Goal: Task Accomplishment & Management: Manage account settings

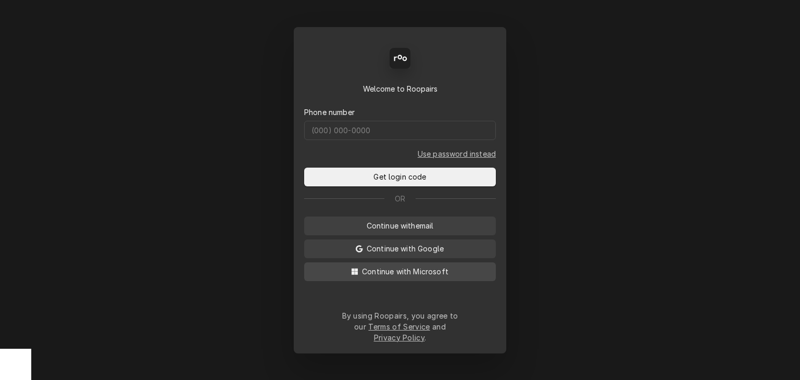
click at [413, 277] on span "Continue with Microsoft" at bounding box center [405, 271] width 91 height 11
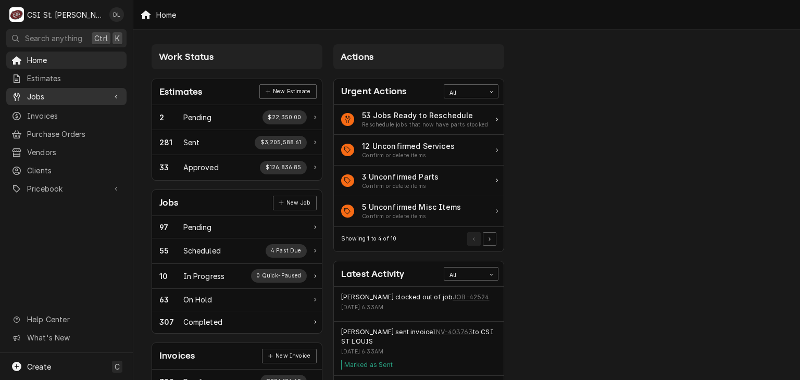
click at [43, 96] on span "Jobs" at bounding box center [66, 96] width 79 height 11
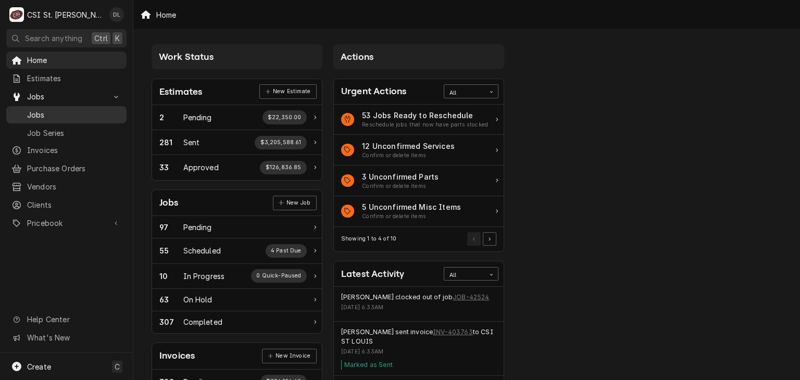
click at [67, 110] on span "Jobs" at bounding box center [74, 114] width 94 height 11
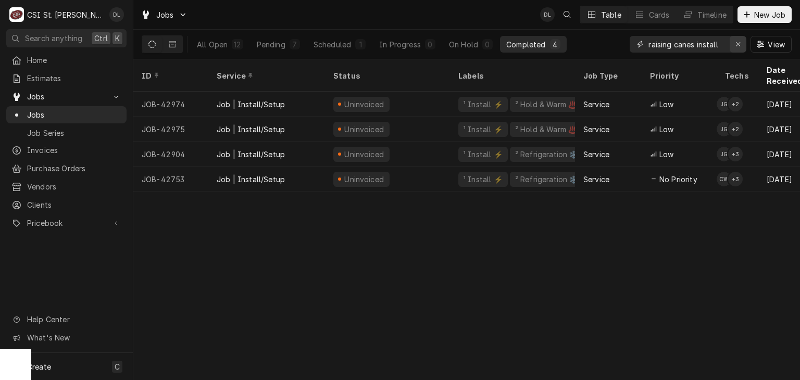
click at [735, 43] on icon "Erase input" at bounding box center [738, 44] width 6 height 7
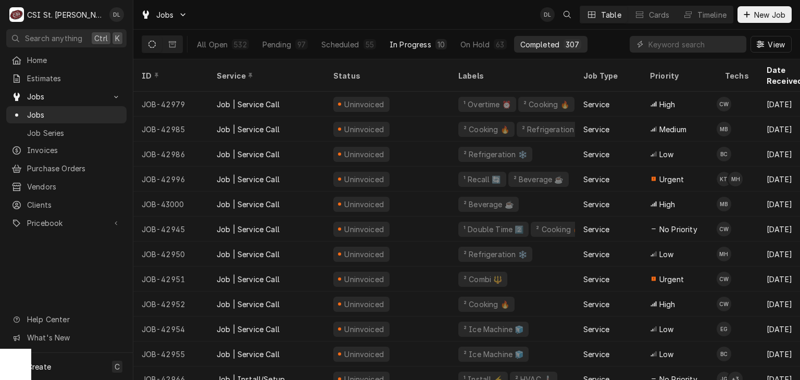
click at [430, 46] on button "In Progress 10" at bounding box center [418, 44] width 70 height 17
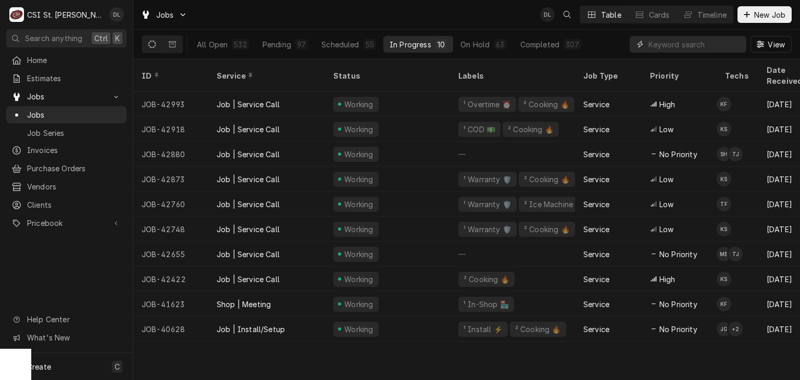
click at [661, 43] on input "Dynamic Content Wrapper" at bounding box center [694, 44] width 93 height 17
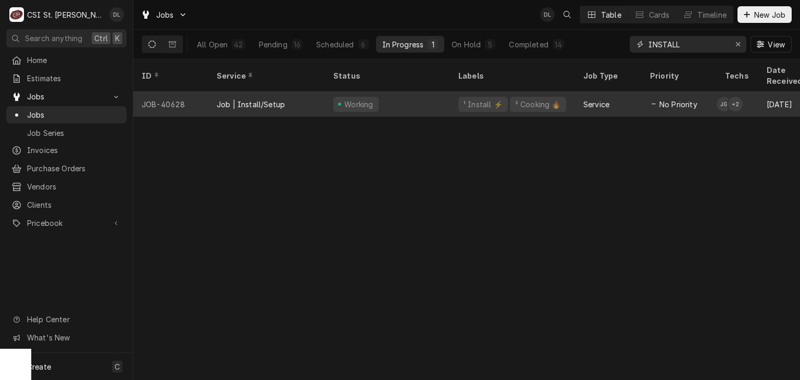
type input "INSTALL"
click at [487, 97] on div "¹ Install ⚡️" at bounding box center [482, 104] width 49 height 15
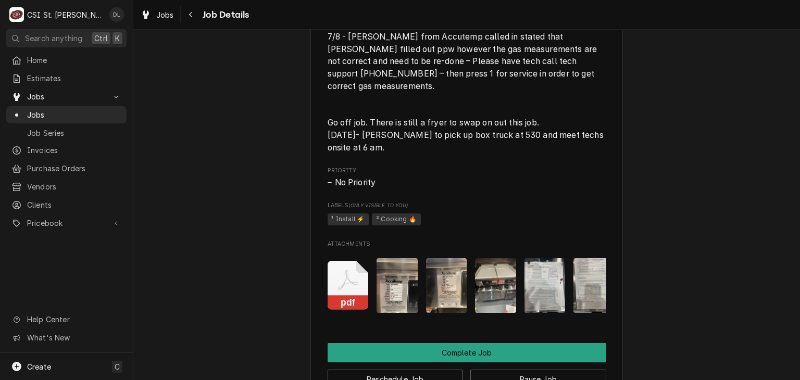
scroll to position [833, 0]
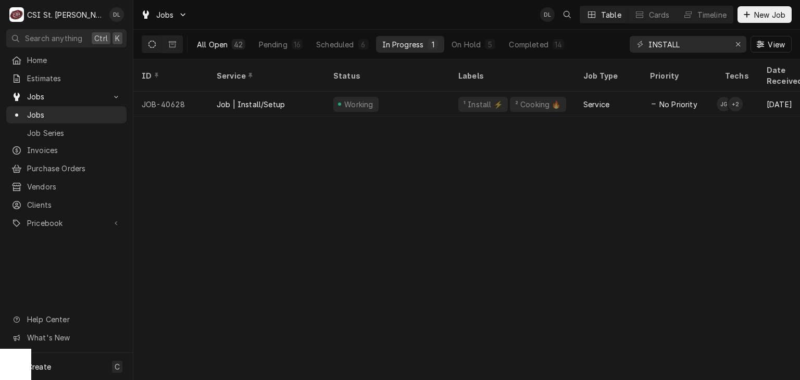
click at [222, 48] on div "All Open" at bounding box center [212, 44] width 31 height 11
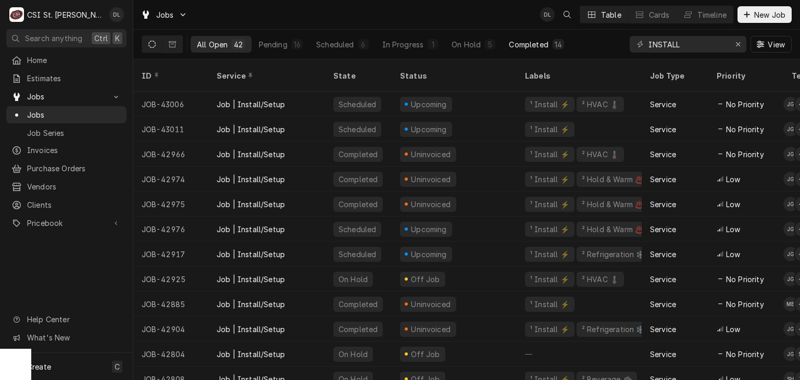
click at [520, 44] on div "Completed" at bounding box center [528, 44] width 39 height 11
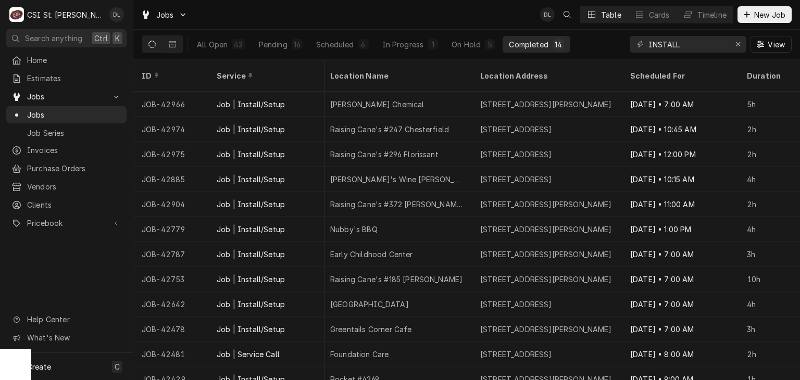
scroll to position [0, 629]
click at [693, 16] on button "Timeline" at bounding box center [704, 14] width 56 height 17
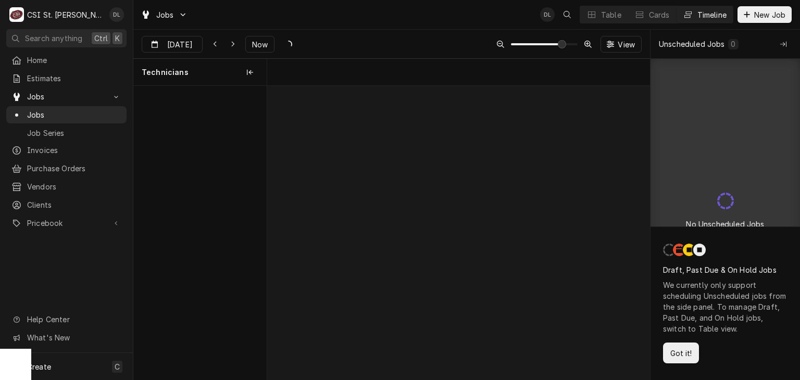
scroll to position [0, 7604]
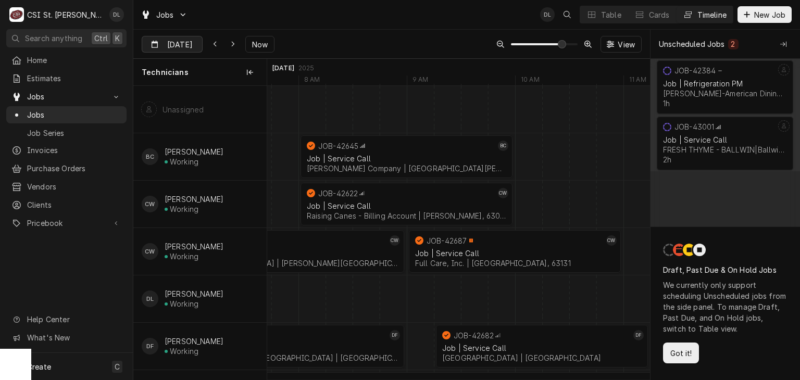
click at [188, 45] on div "Dynamic Content Wrapper" at bounding box center [194, 44] width 15 height 17
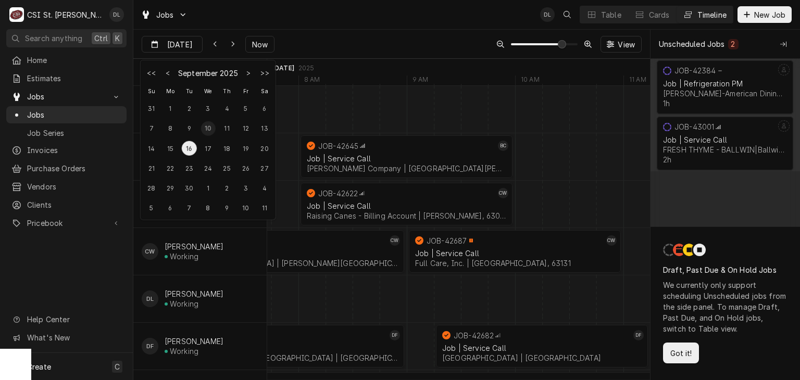
click at [212, 129] on div "10" at bounding box center [207, 128] width 15 height 15
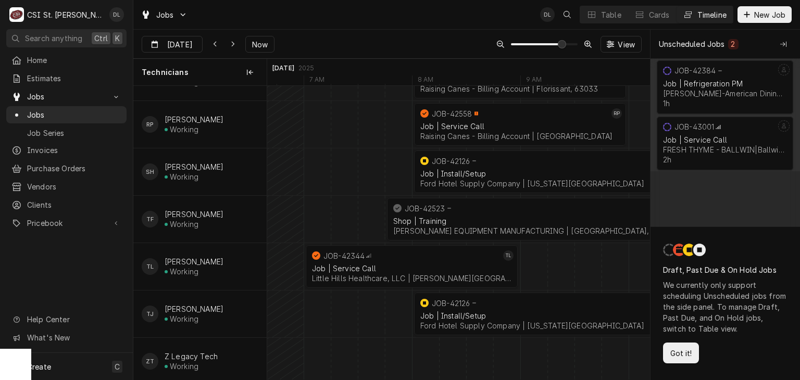
scroll to position [0, 7843]
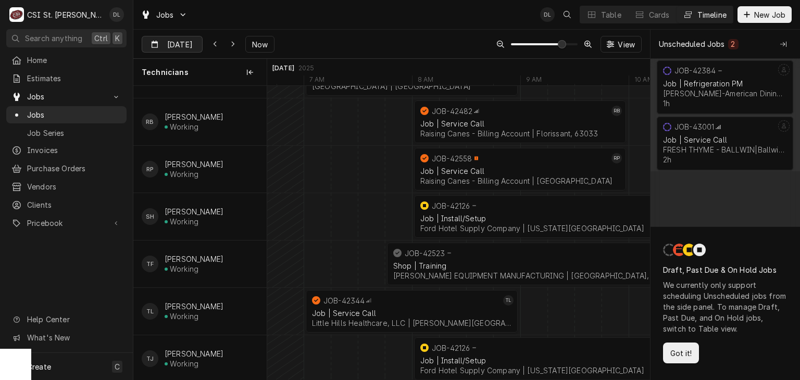
click at [176, 48] on input "Sep 10" at bounding box center [164, 46] width 45 height 20
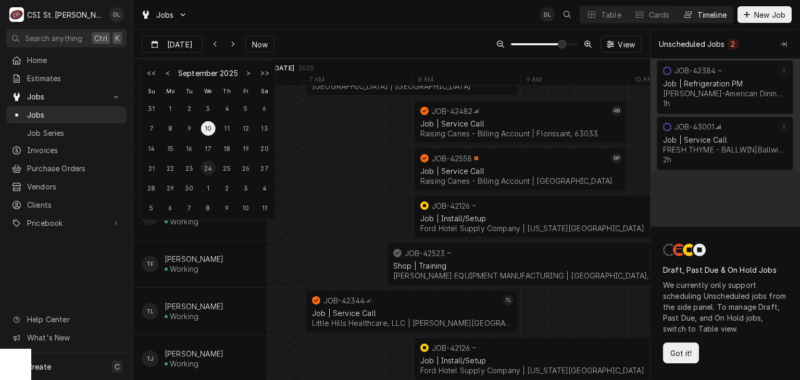
click at [205, 167] on div "24" at bounding box center [207, 168] width 15 height 15
type input "Sep 24"
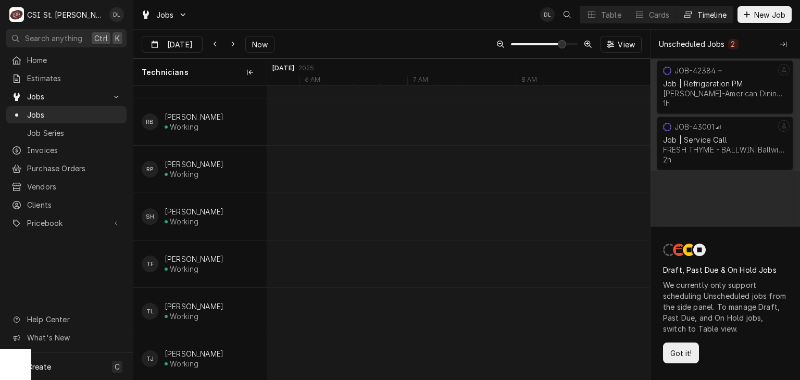
scroll to position [0, 7706]
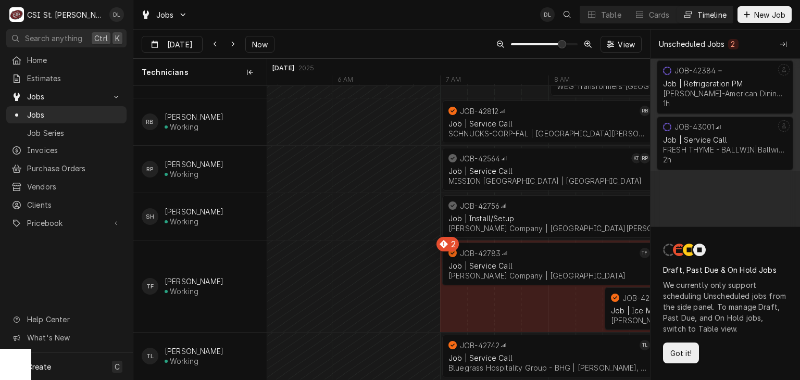
click at [549, 215] on div "Job | Install/Setup" at bounding box center [656, 218] width 416 height 9
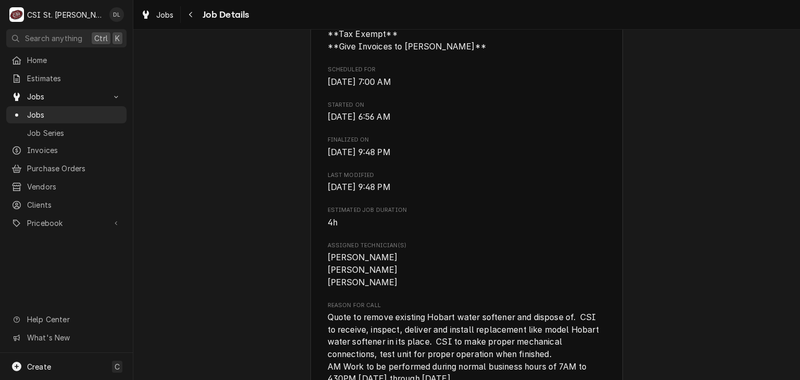
scroll to position [417, 0]
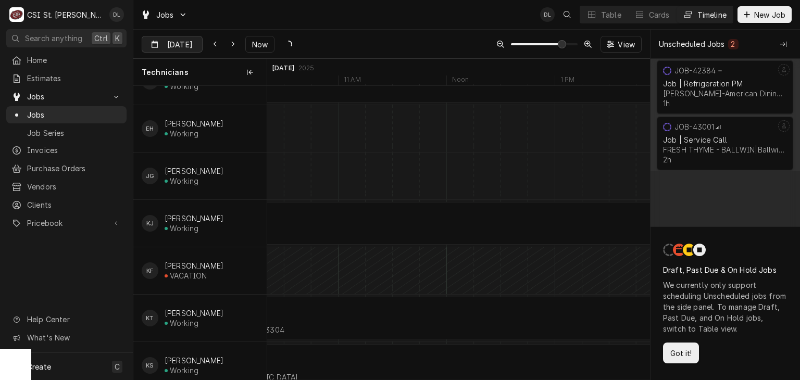
click at [181, 46] on input "[DATE]" at bounding box center [164, 46] width 45 height 20
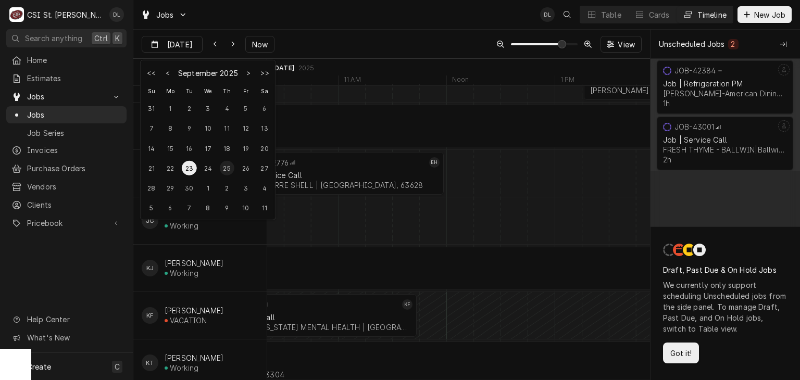
click at [227, 168] on div "25" at bounding box center [227, 168] width 15 height 15
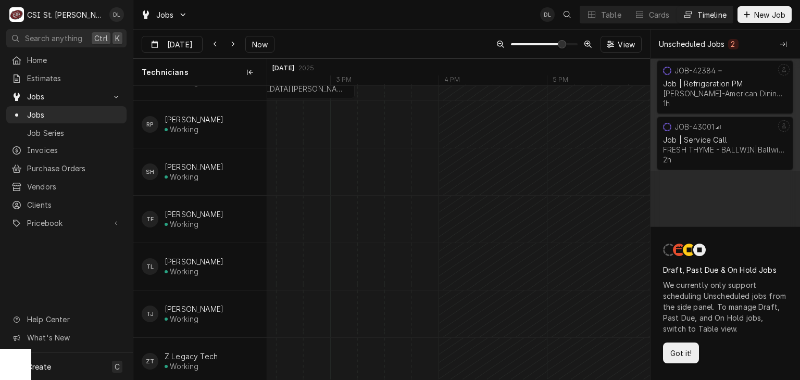
click at [722, 40] on div "Unscheduled Jobs" at bounding box center [692, 44] width 66 height 11
drag, startPoint x: 681, startPoint y: 44, endPoint x: 702, endPoint y: 49, distance: 21.3
click at [681, 44] on div "Unscheduled Jobs" at bounding box center [692, 44] width 66 height 11
click at [783, 44] on icon "Collapse Unscheduled Jobs" at bounding box center [783, 44] width 6 height 6
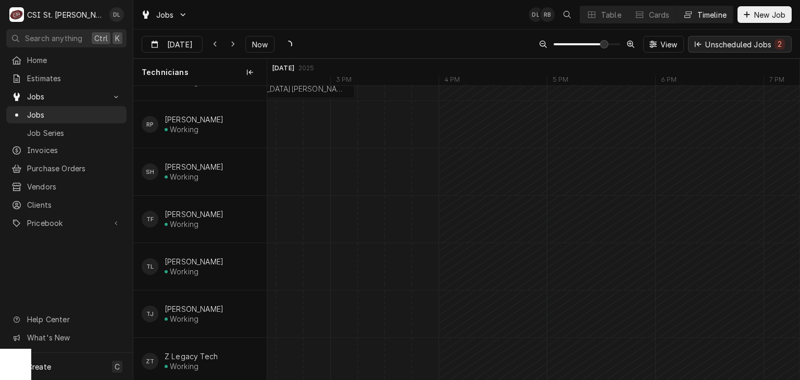
click at [761, 46] on div "Unscheduled Jobs 2" at bounding box center [745, 44] width 80 height 11
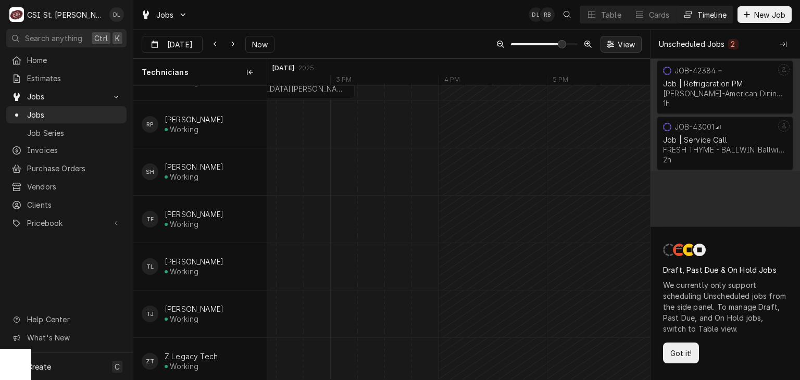
click at [624, 44] on span "View" at bounding box center [625, 44] width 21 height 11
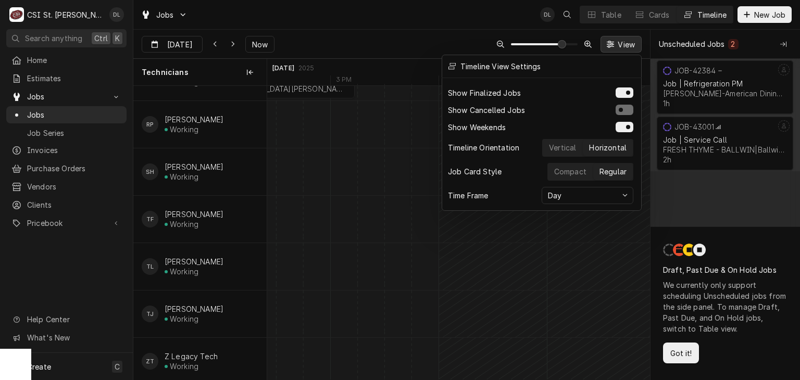
click at [412, 114] on div at bounding box center [400, 190] width 800 height 380
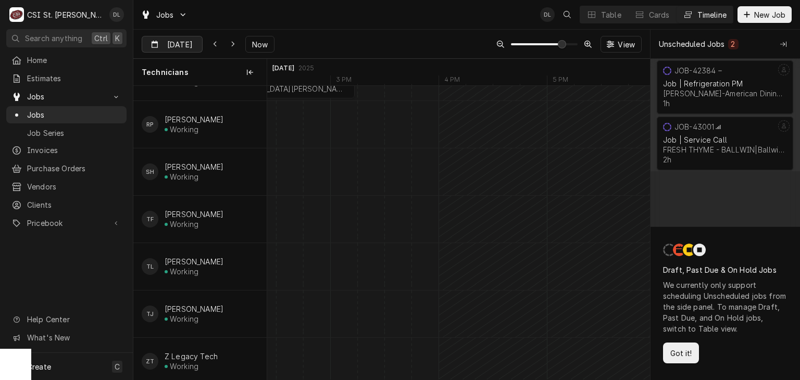
click at [179, 40] on input "[DATE]" at bounding box center [164, 46] width 45 height 20
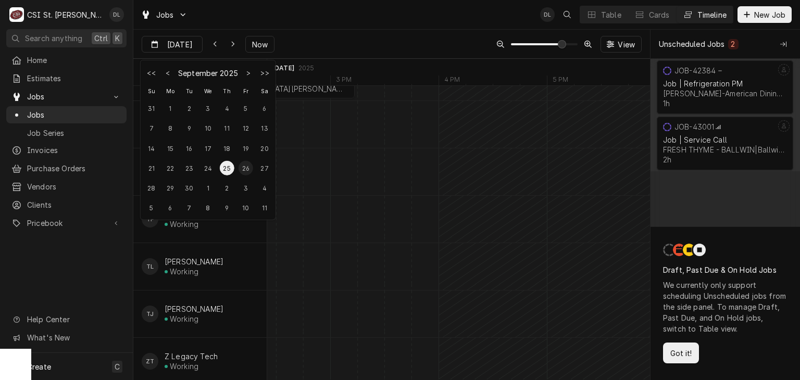
click at [250, 168] on div "26" at bounding box center [245, 168] width 15 height 15
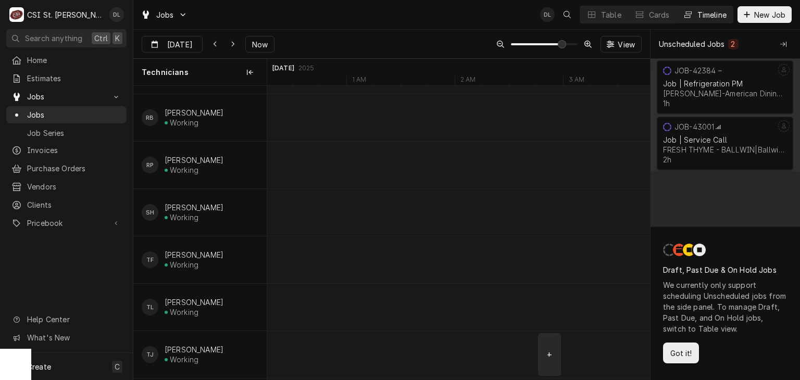
type input "Sep 27"
click at [168, 14] on span "Jobs" at bounding box center [165, 14] width 18 height 11
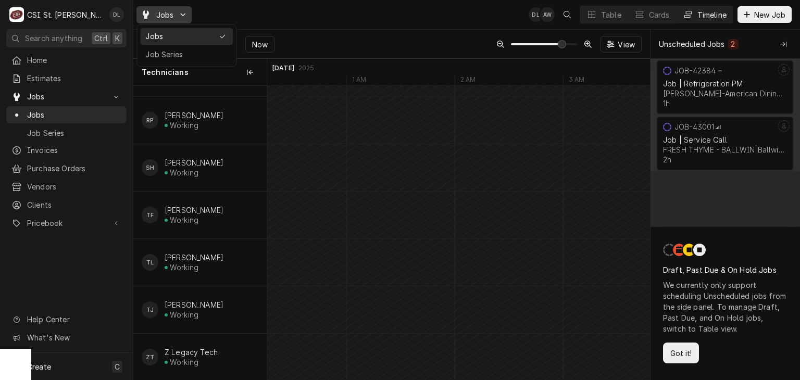
click at [325, 38] on html "C CSI St. Louis DL Search anything Ctrl K Home Estimates Jobs Jobs Job Series I…" at bounding box center [400, 190] width 800 height 380
click at [610, 13] on div "Table" at bounding box center [611, 14] width 20 height 11
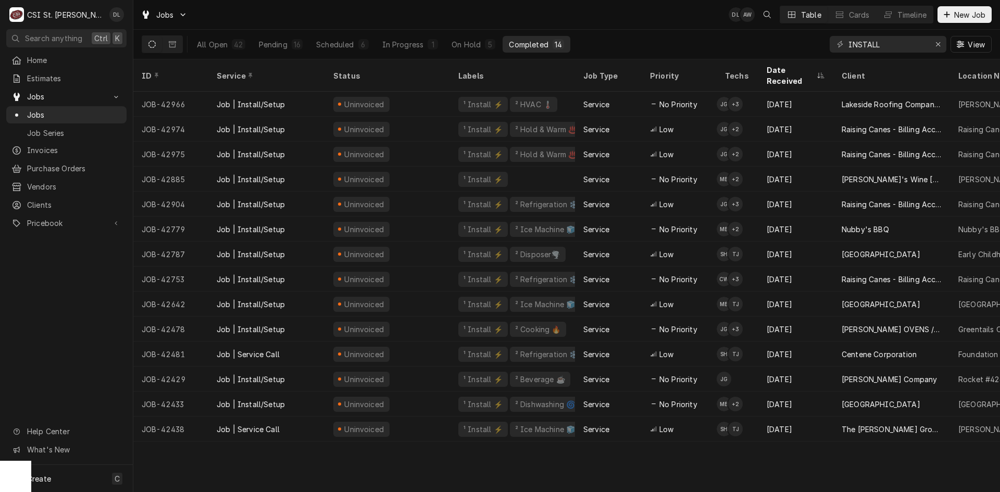
click at [552, 46] on div "14" at bounding box center [557, 44] width 11 height 10
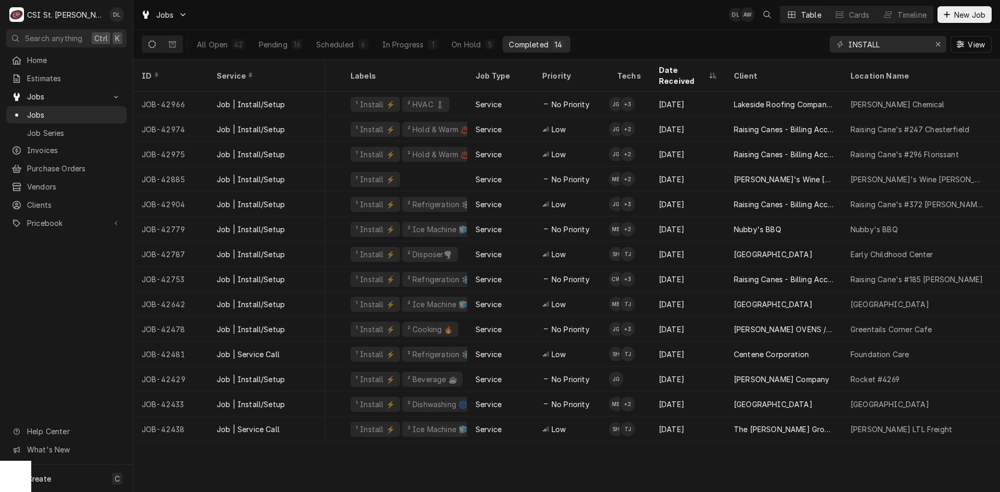
scroll to position [0, 112]
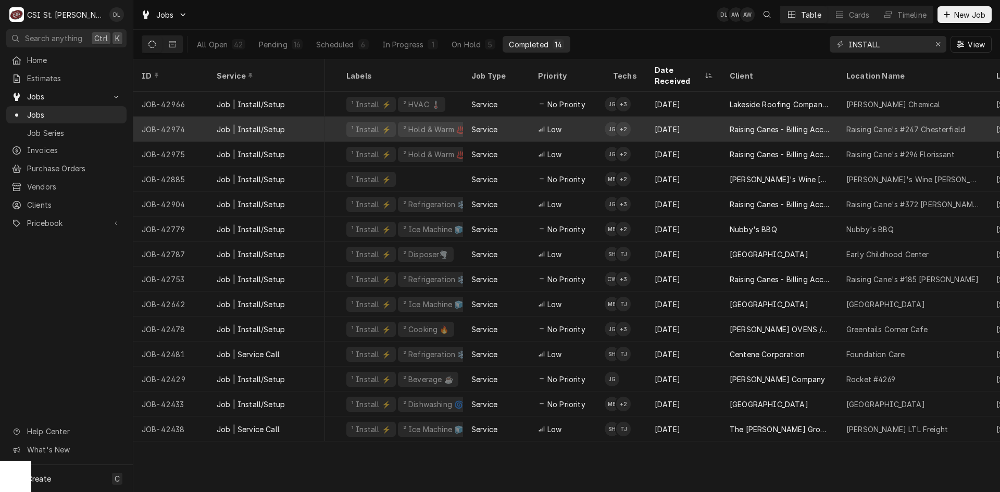
click at [799, 125] on div "Raising Cane's #247 Chesterfield" at bounding box center [913, 129] width 150 height 25
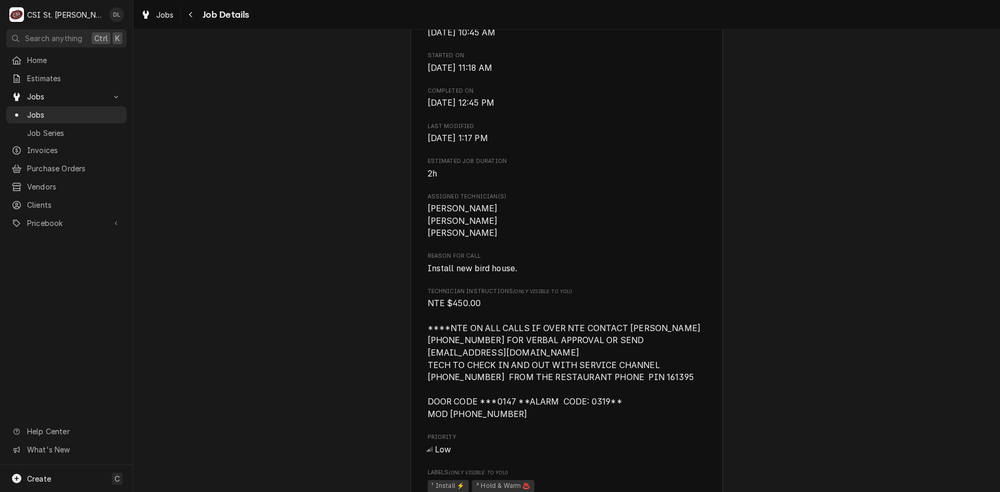
scroll to position [573, 0]
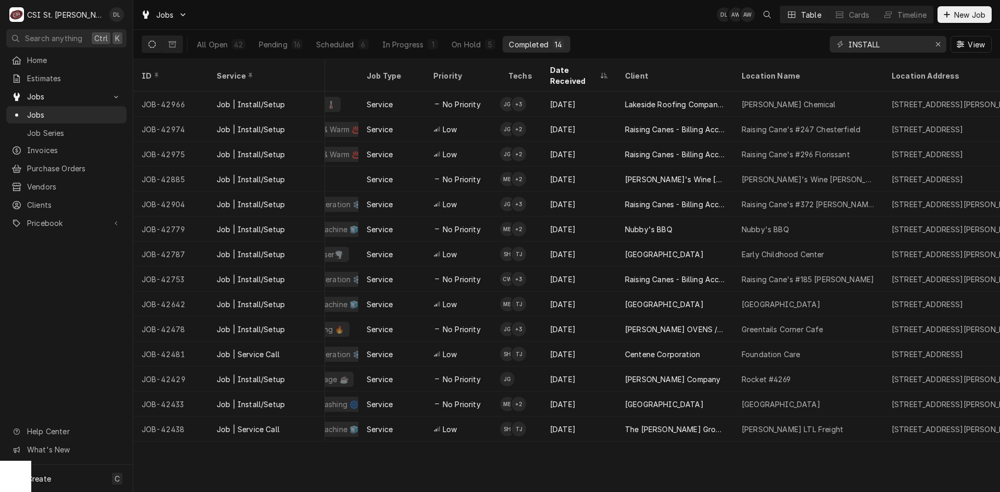
scroll to position [0, 219]
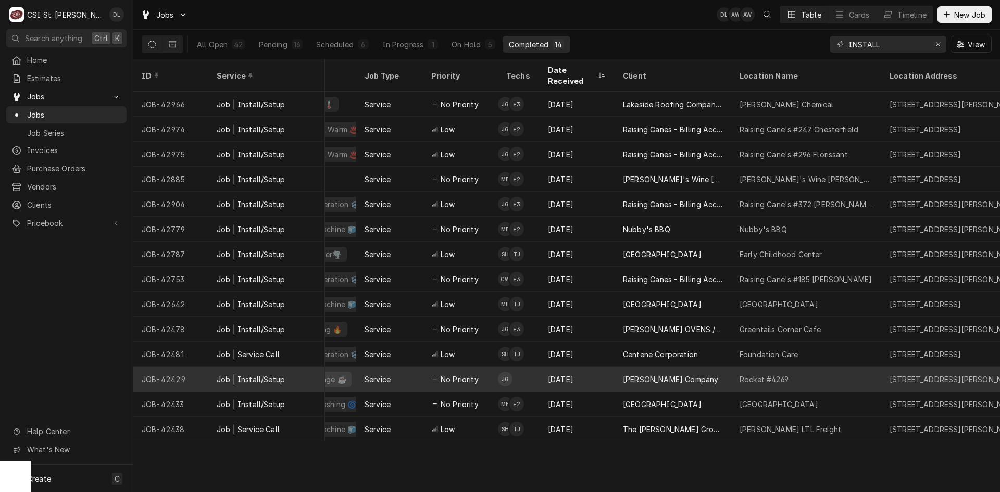
click at [779, 374] on div "Rocket #4269" at bounding box center [763, 379] width 49 height 11
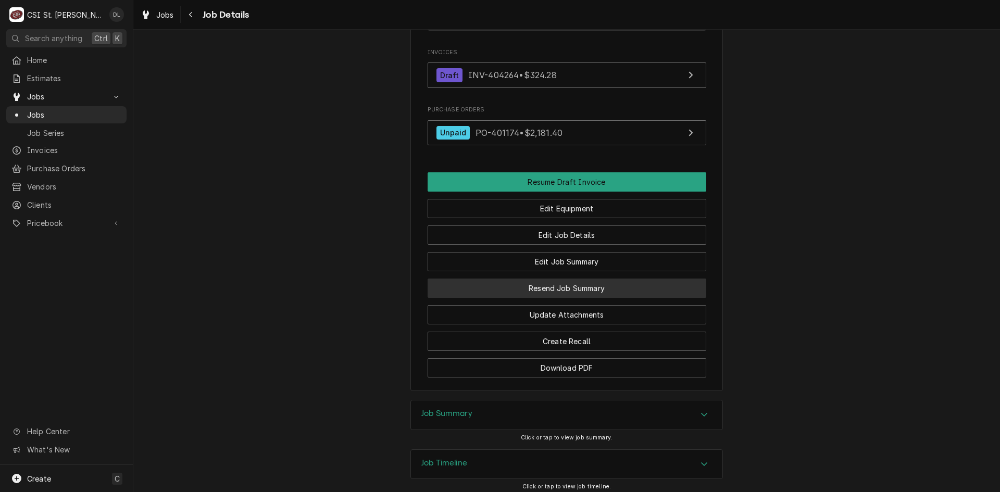
scroll to position [945, 0]
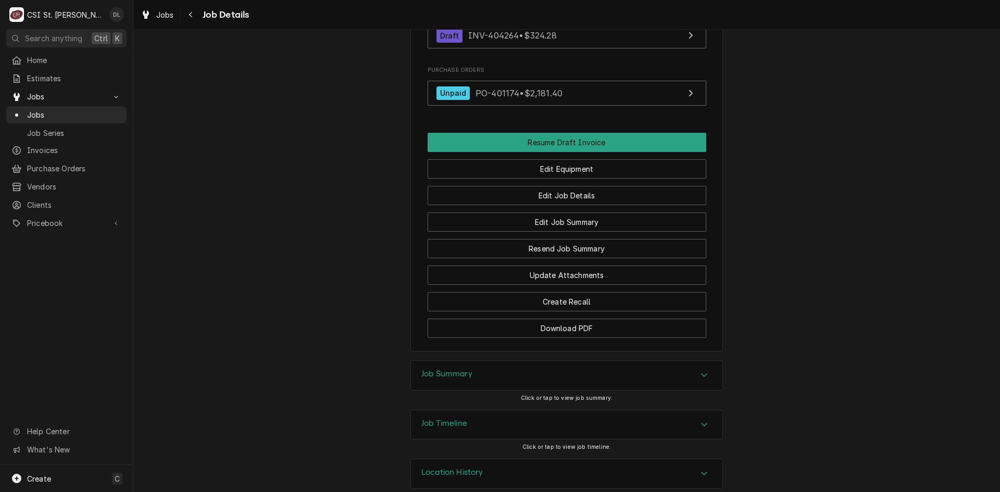
click at [709, 361] on div "Job Summary" at bounding box center [566, 375] width 311 height 29
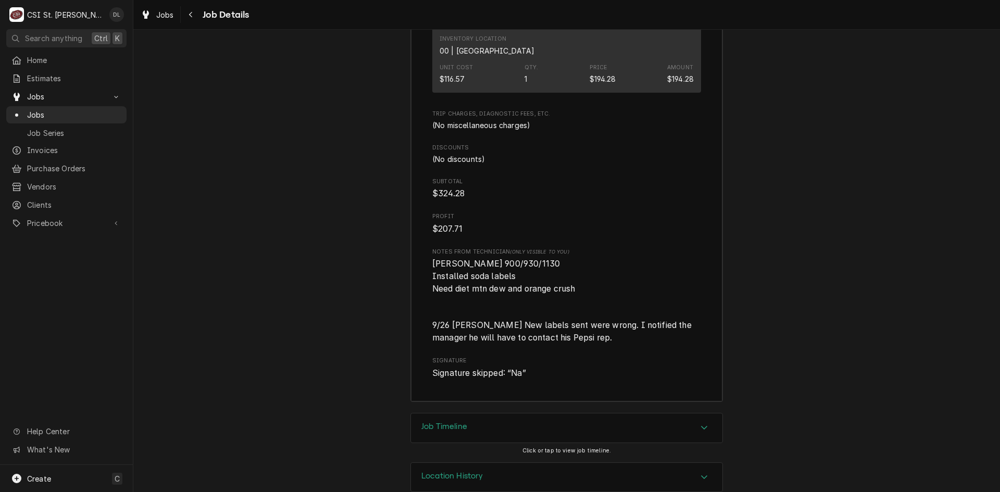
scroll to position [1925, 0]
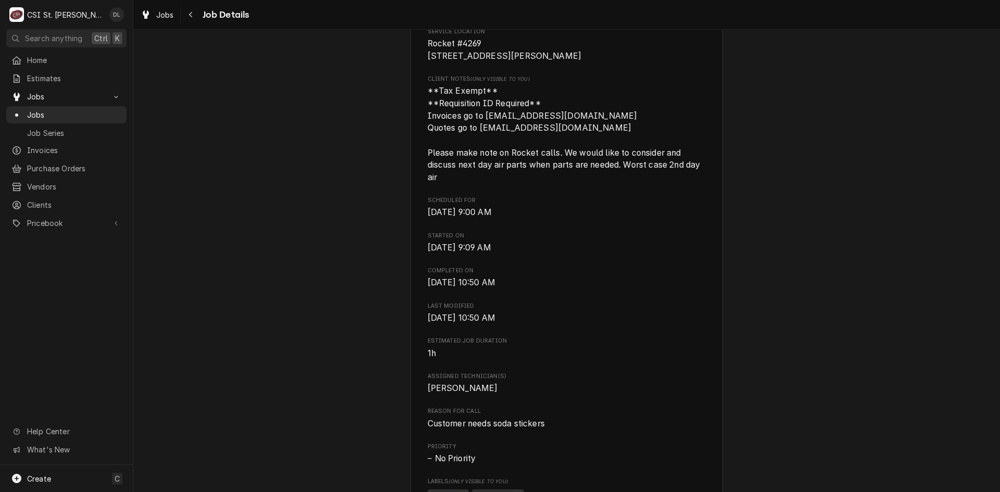
scroll to position [0, 0]
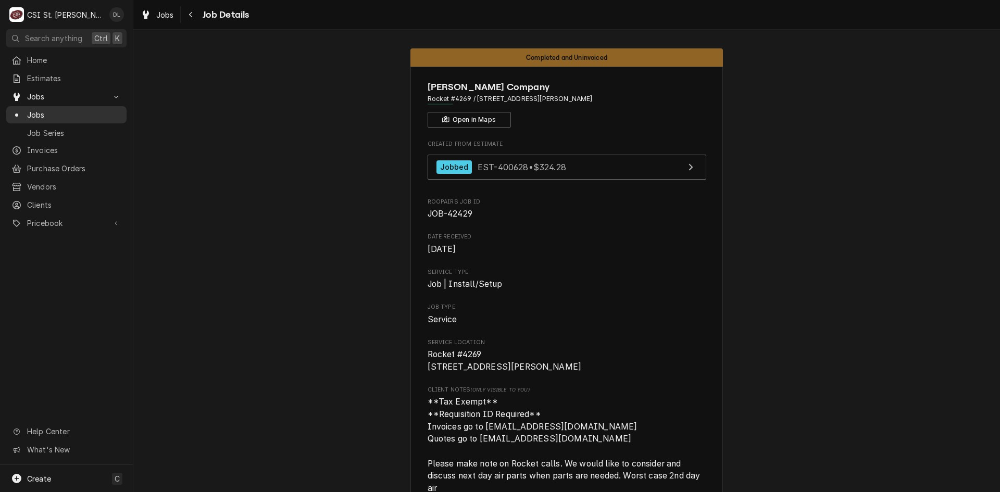
click at [43, 111] on span "Jobs" at bounding box center [74, 114] width 94 height 11
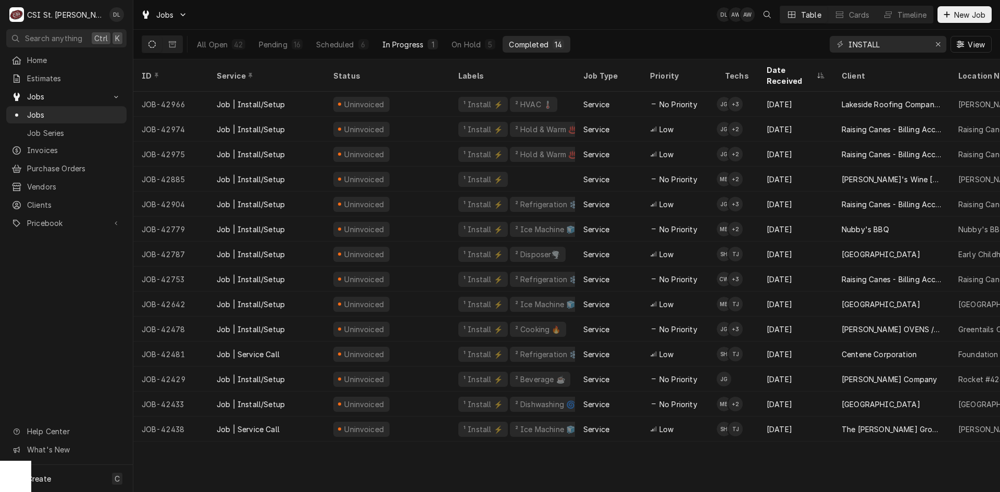
click at [411, 46] on div "In Progress" at bounding box center [403, 44] width 42 height 11
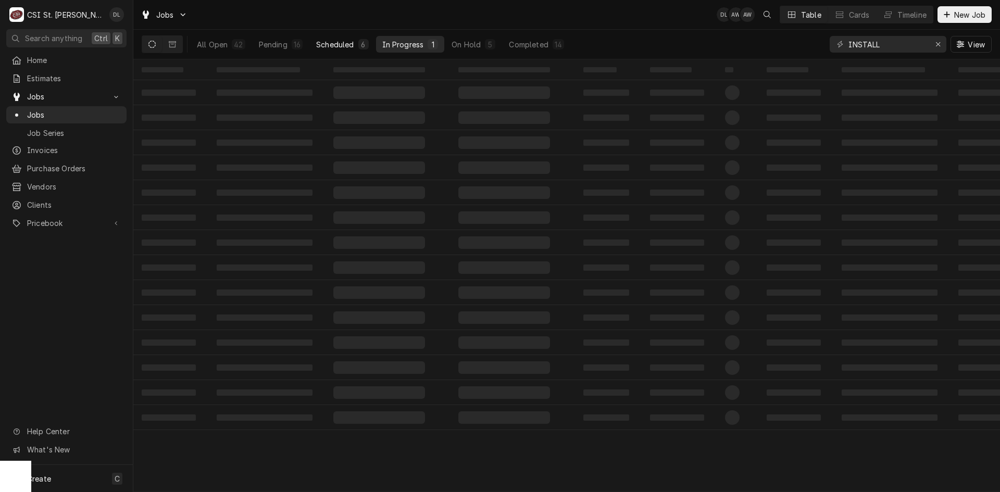
click at [336, 42] on div "Scheduled" at bounding box center [334, 44] width 37 height 11
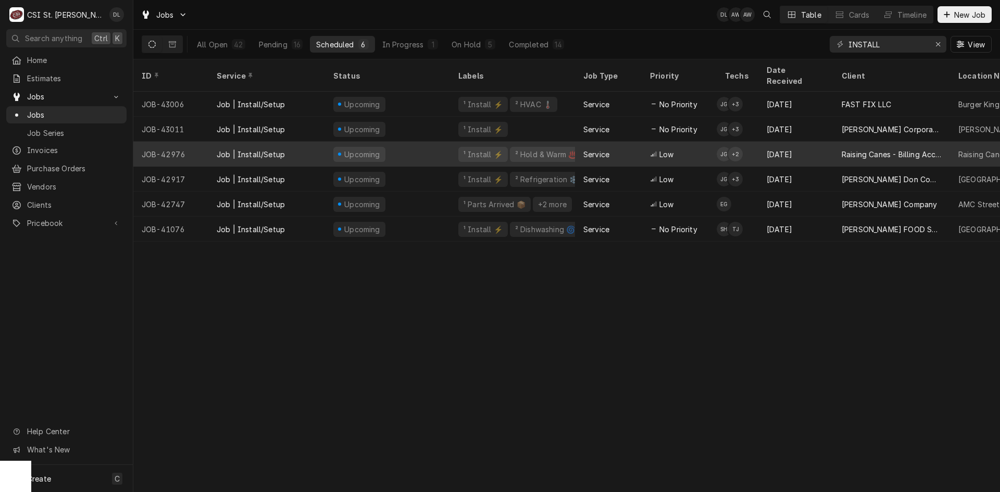
click at [793, 143] on div "Sep 29" at bounding box center [795, 154] width 75 height 25
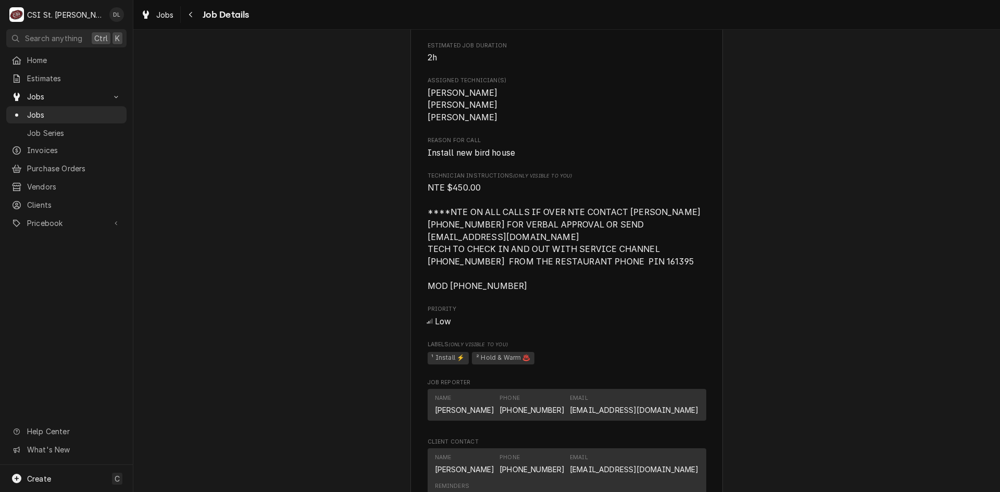
scroll to position [544, 0]
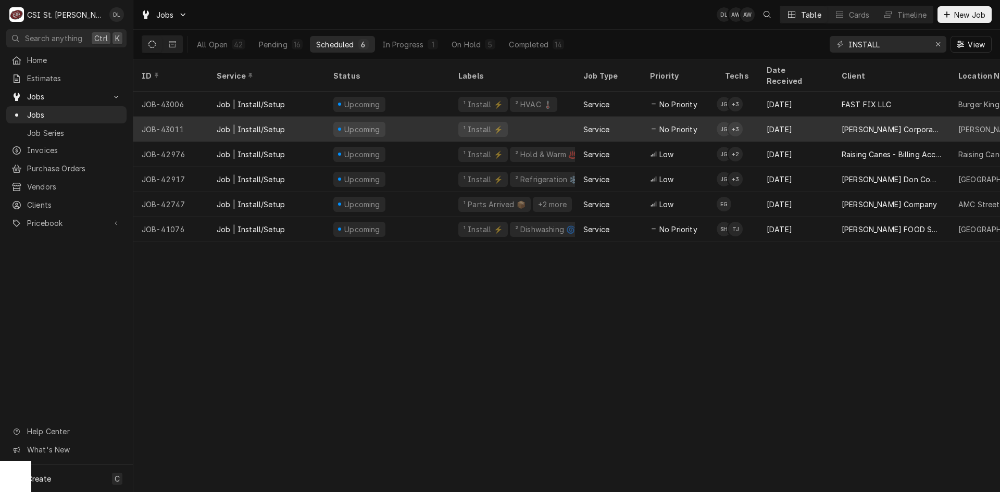
click at [635, 117] on div "Service" at bounding box center [608, 129] width 67 height 25
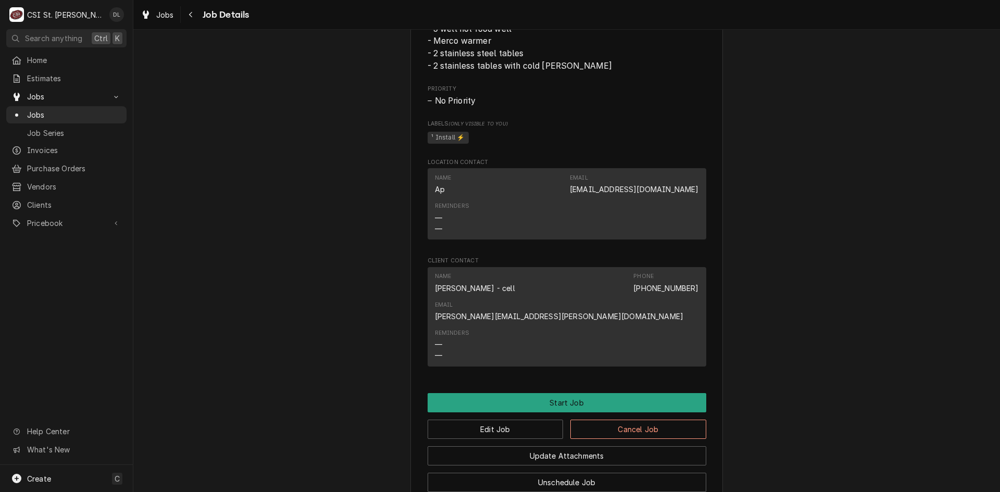
scroll to position [912, 0]
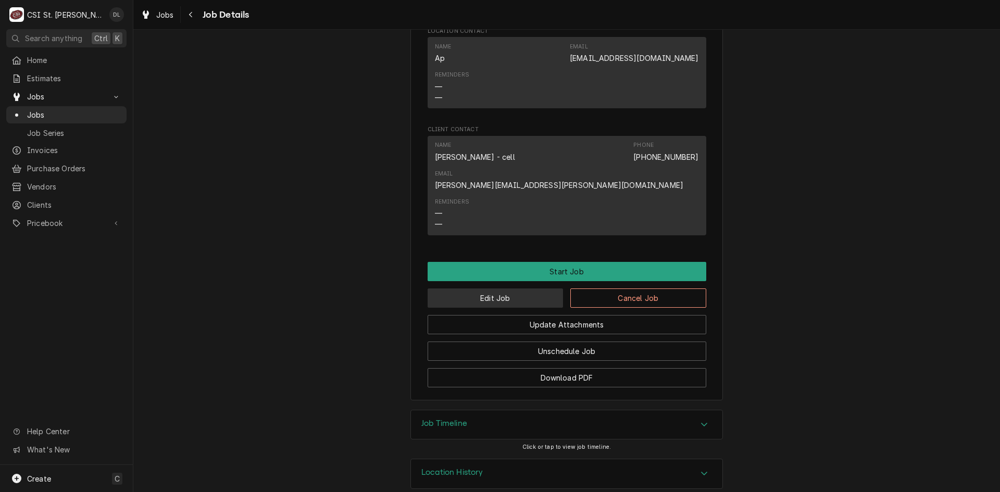
click at [531, 288] on button "Edit Job" at bounding box center [496, 297] width 136 height 19
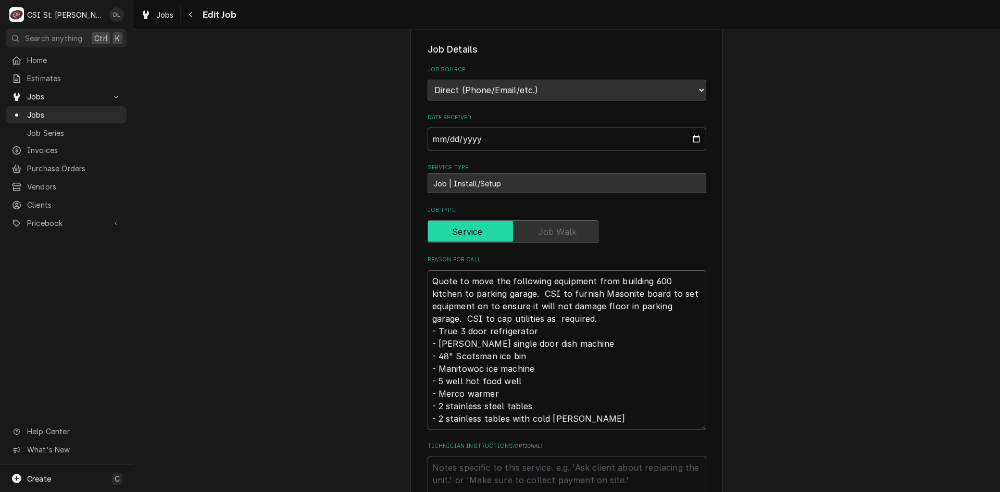
scroll to position [469, 0]
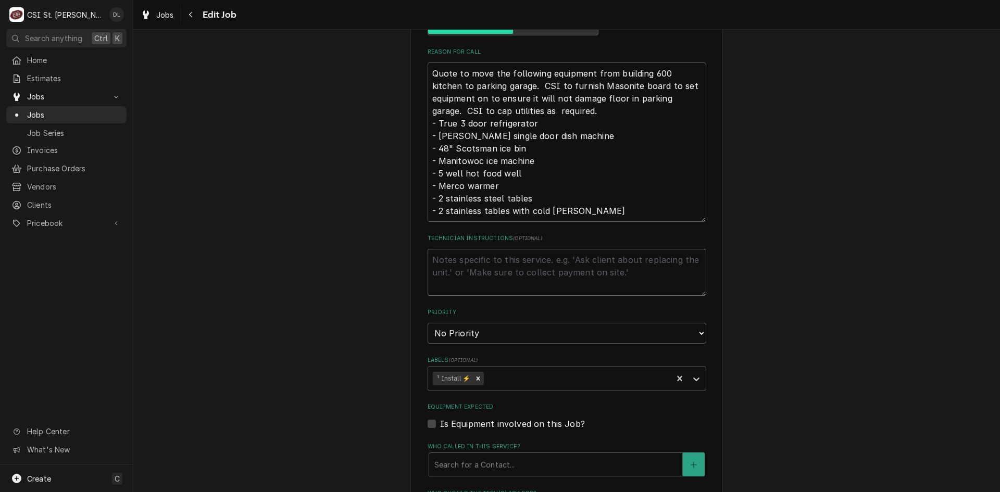
click at [475, 262] on textarea "Technician Instructions ( optional )" at bounding box center [567, 272] width 279 height 47
type textarea "x"
type textarea "n"
type textarea "x"
type textarea "nE"
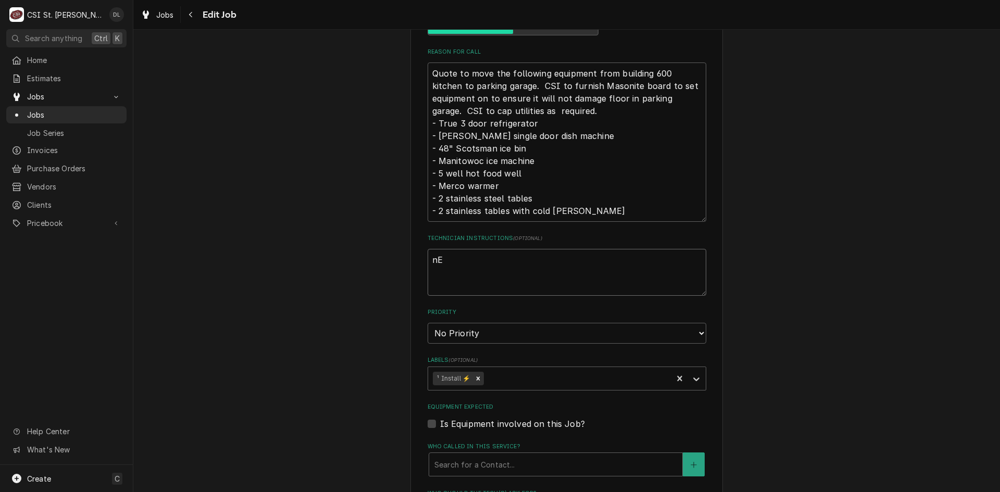
type textarea "x"
type textarea "nEE"
type textarea "x"
type textarea "nE"
type textarea "x"
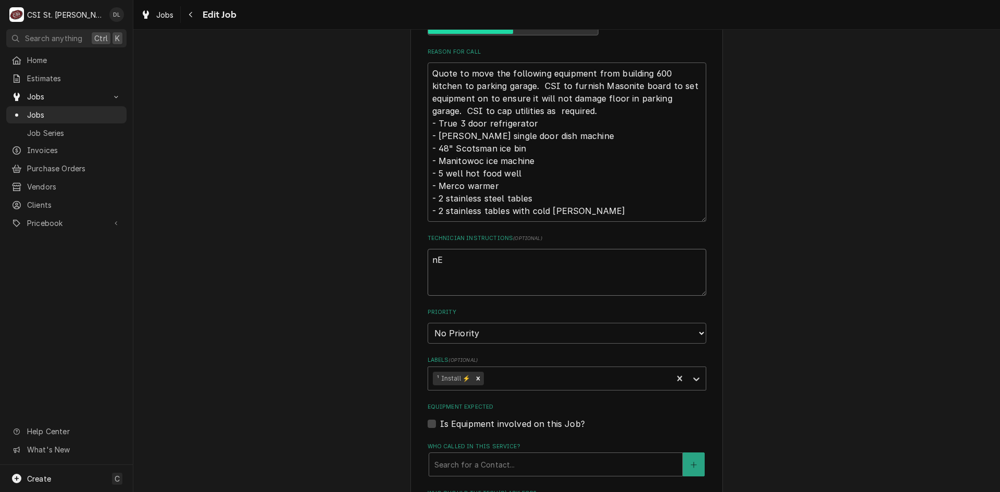
type textarea "n"
type textarea "x"
type textarea "N"
type textarea "x"
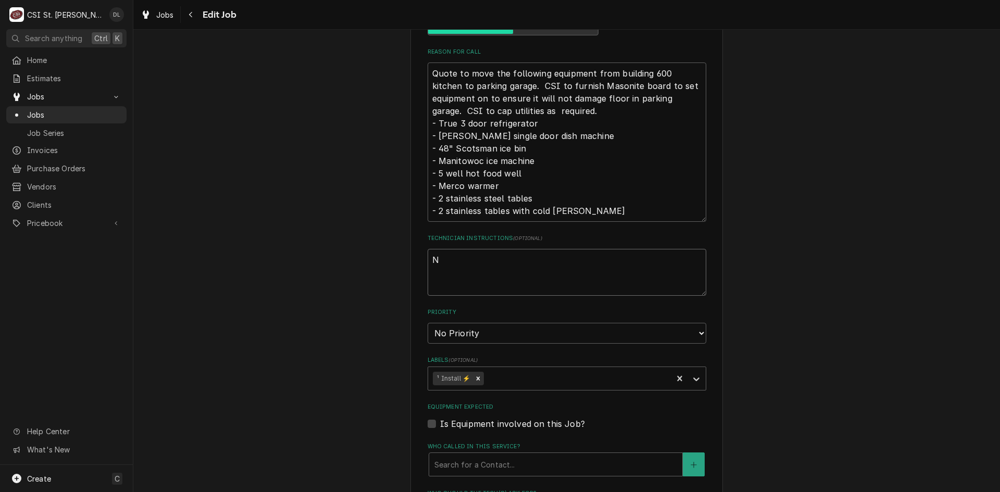
type textarea "Ne"
type textarea "x"
type textarea "Ned"
type textarea "x"
type textarea "Nedd"
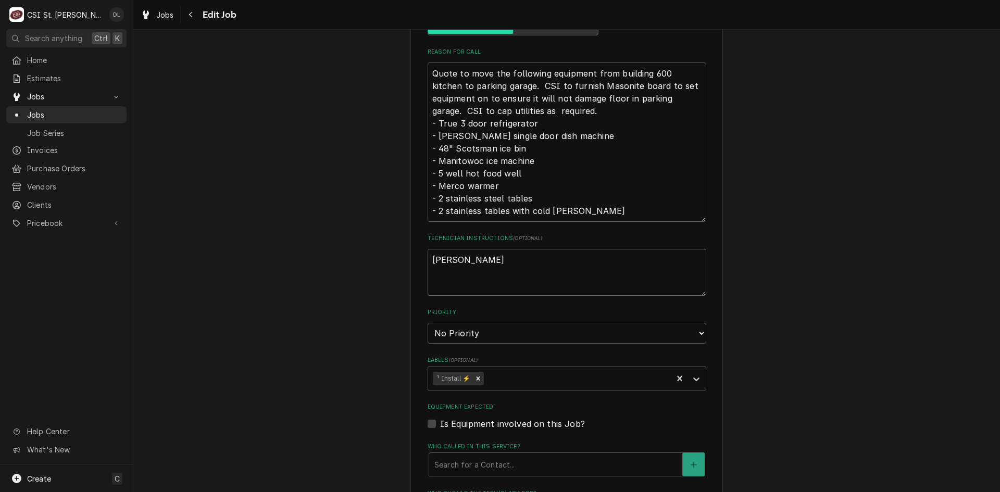
type textarea "x"
type textarea "Ned"
type textarea "x"
type textarea "Ne"
type textarea "x"
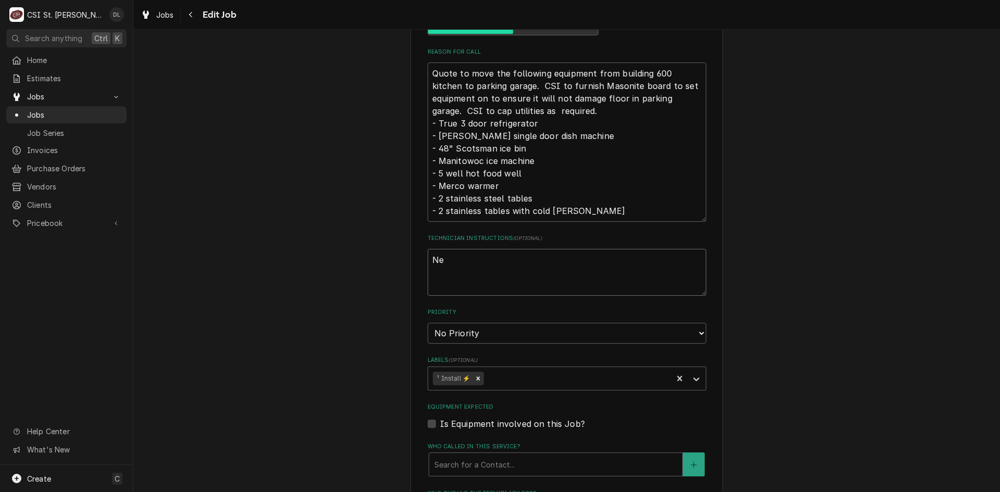
type textarea "Nee"
type textarea "x"
type textarea "Need"
type textarea "x"
type textarea "Need"
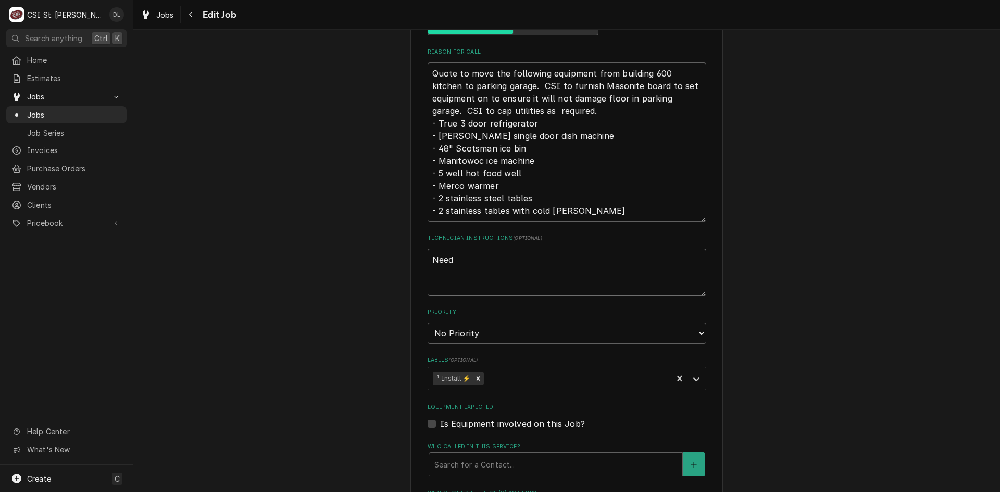
type textarea "x"
type textarea "Need t"
type textarea "x"
type textarea "Need to"
type textarea "x"
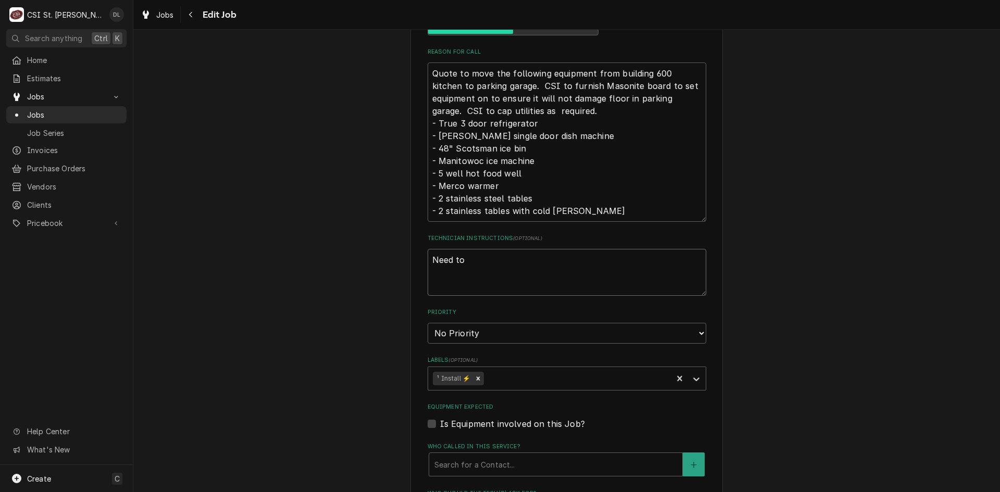
type textarea "Need to"
type textarea "x"
type textarea "Need to p"
type textarea "x"
type textarea "Need to pi"
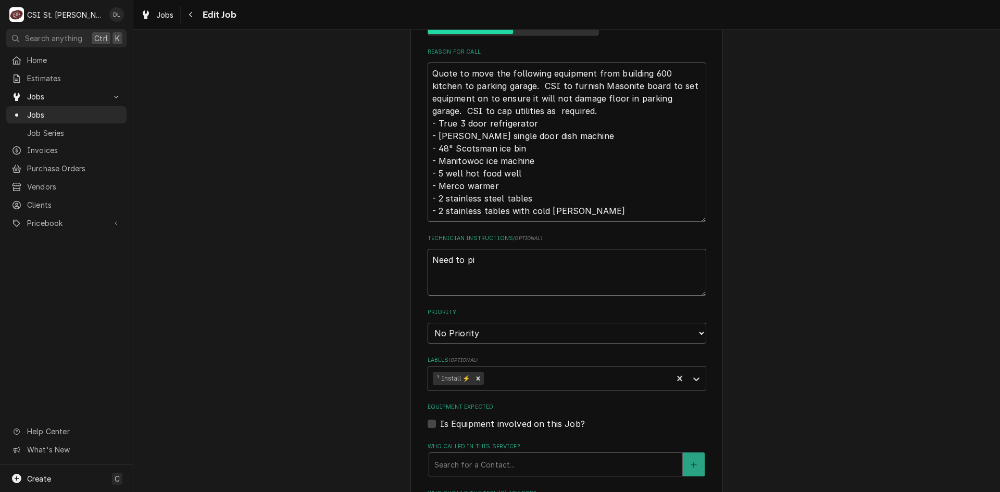
type textarea "x"
type textarea "Need to pic"
type textarea "x"
type textarea "Need to pick"
type textarea "x"
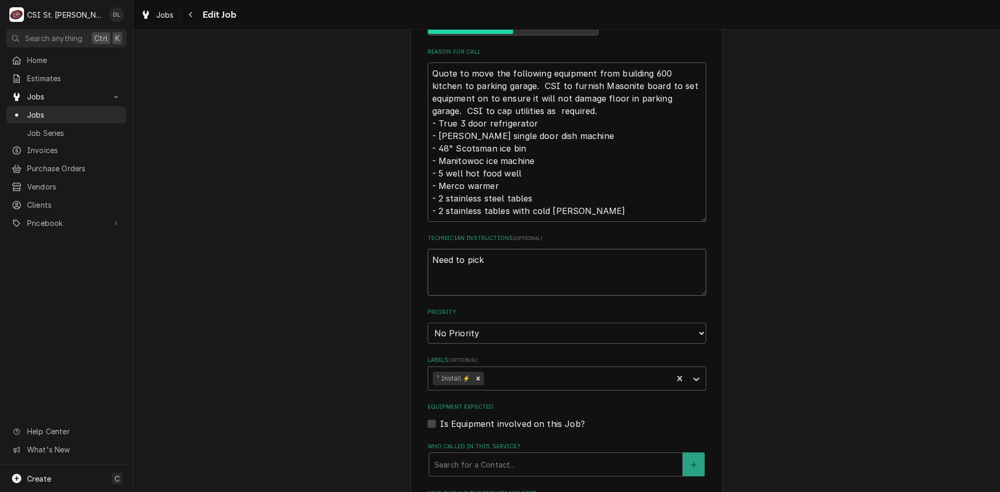
type textarea "Need to pick"
type textarea "x"
type textarea "Need to pick u"
type textarea "x"
type textarea "Need to pick up"
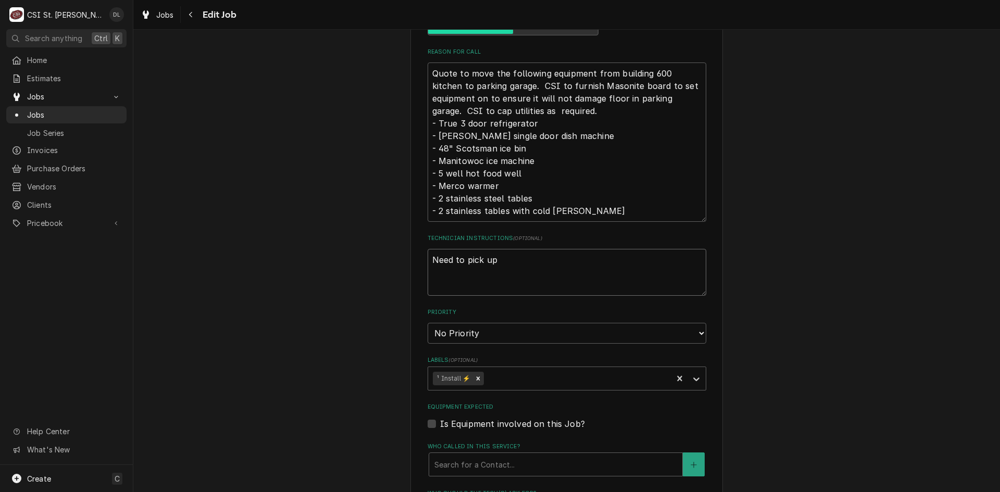
type textarea "x"
type textarea "Need to pic8k up"
type textarea "x"
type textarea "Need to pic8 k up"
type textarea "x"
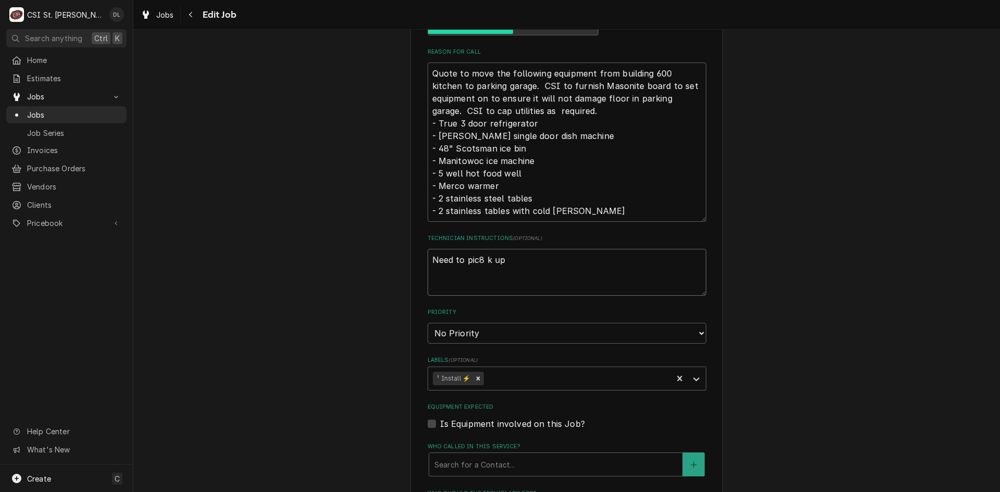
type textarea "Need to pic8 pk up"
type textarea "x"
type textarea "Need to pic8 pik up"
type textarea "x"
type textarea "Need to pic8 pk up"
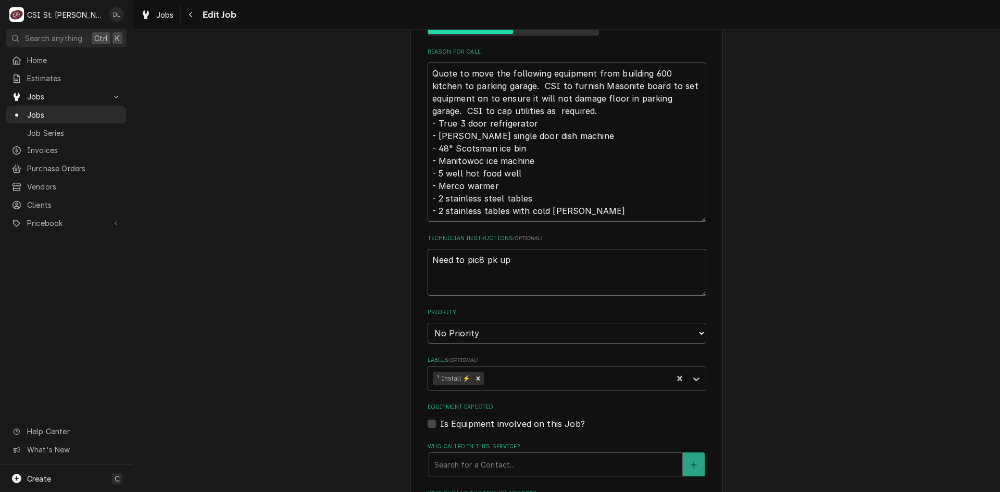
type textarea "x"
type textarea "Need to pic8 k up"
type textarea "x"
type textarea "Need to pic8k up"
type textarea "x"
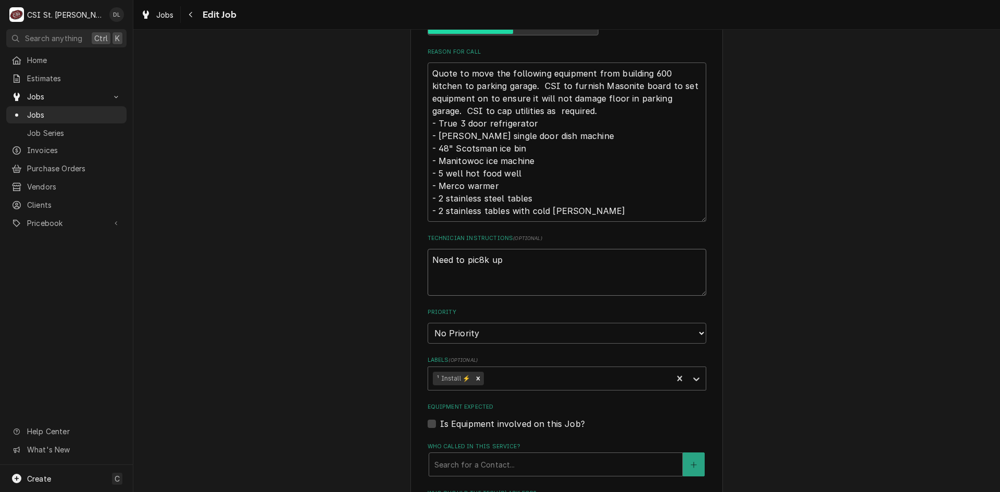
type textarea "Need to pick up"
type textarea "x"
type textarea "Need to pick up 8"
type textarea "x"
type textarea "Need to pick up 8"
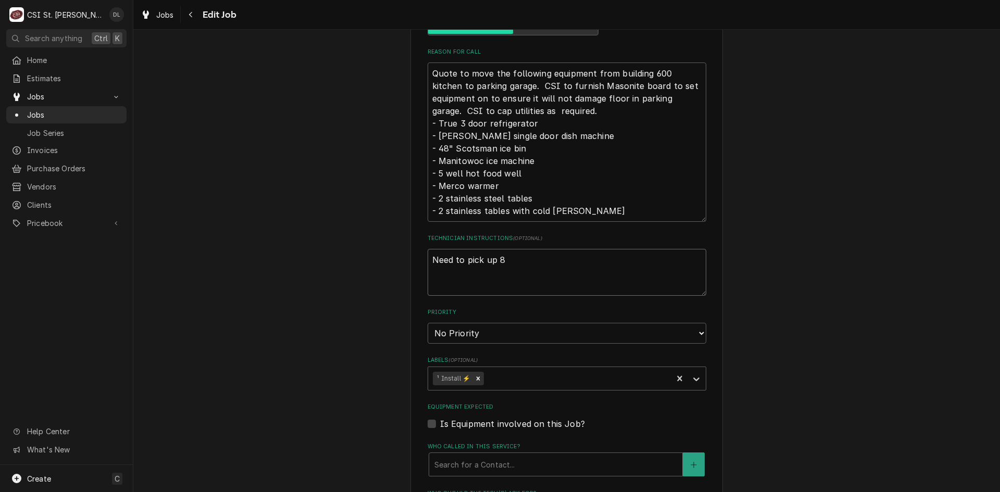
type textarea "x"
type textarea "Need to pick up 8 p"
type textarea "x"
type textarea "Need to pick up 8 pi"
type textarea "x"
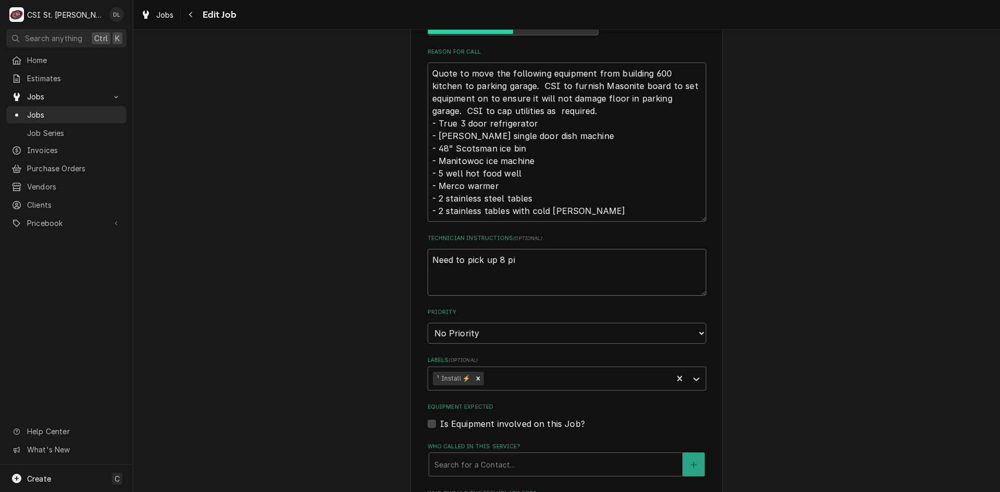
type textarea "Need to pick up 8 pie"
type textarea "x"
type textarea "Need to pick up 8 piec"
type textarea "x"
type textarea "Need to pick up 8 piece"
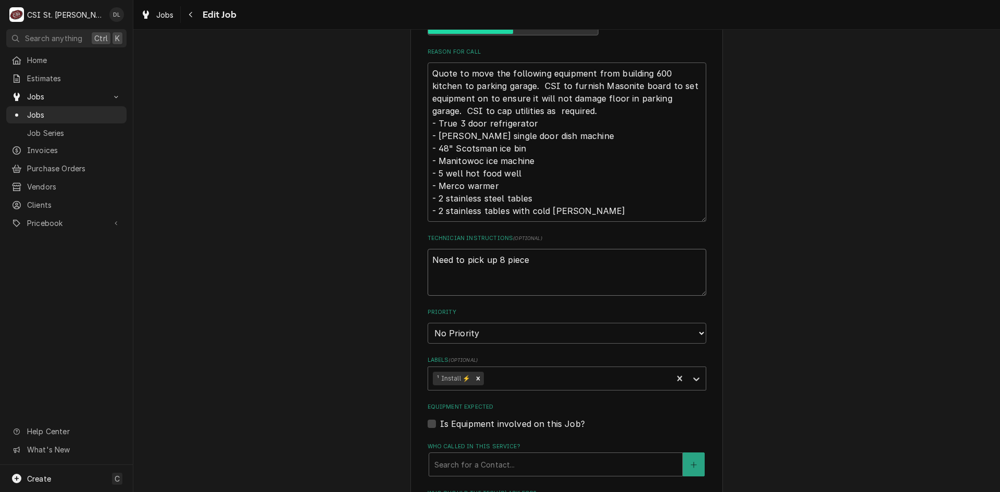
type textarea "x"
type textarea "Need to pick up 8 pieces"
type textarea "x"
type textarea "Need to pick up 8 pieces"
type textarea "x"
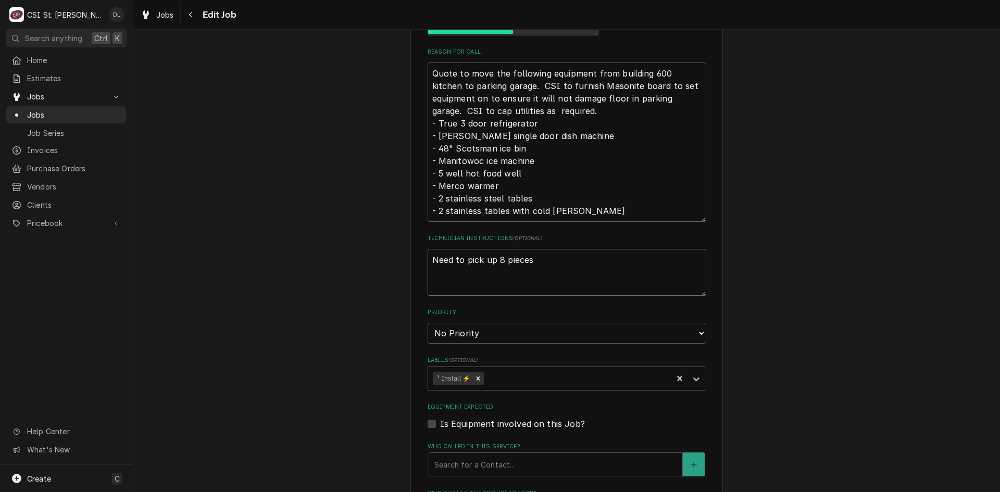
type textarea "Need to pick up 8 pieces o"
type textarea "x"
type textarea "Need to pick up 8 pieces of"
type textarea "x"
type textarea "Need to pick up 8 pieces of 4"
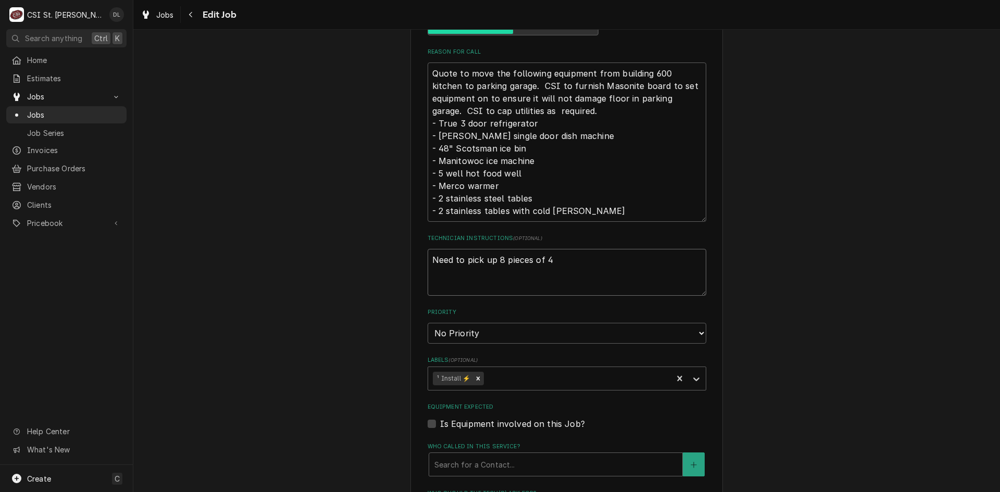
type textarea "x"
type textarea "Need to pick up 8 pieces of 4x"
type textarea "x"
type textarea "Need to pick up 8 pieces of 4x8"
type textarea "x"
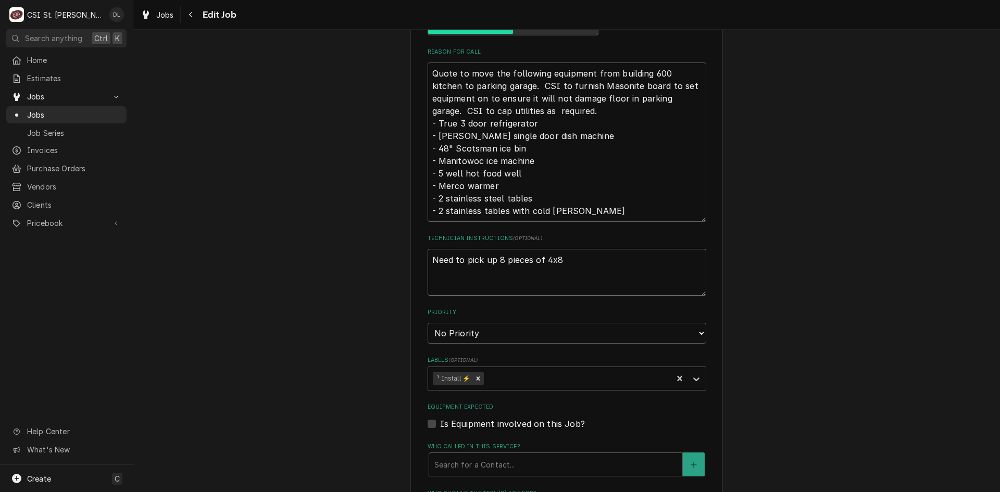
type textarea "Need to pick up 8 pieces of 4x8"
type textarea "x"
type textarea "Need to pick up 8 pieces of 4x8 f"
type textarea "x"
type textarea "Need to pick up 8 pieces of 4x8 ft"
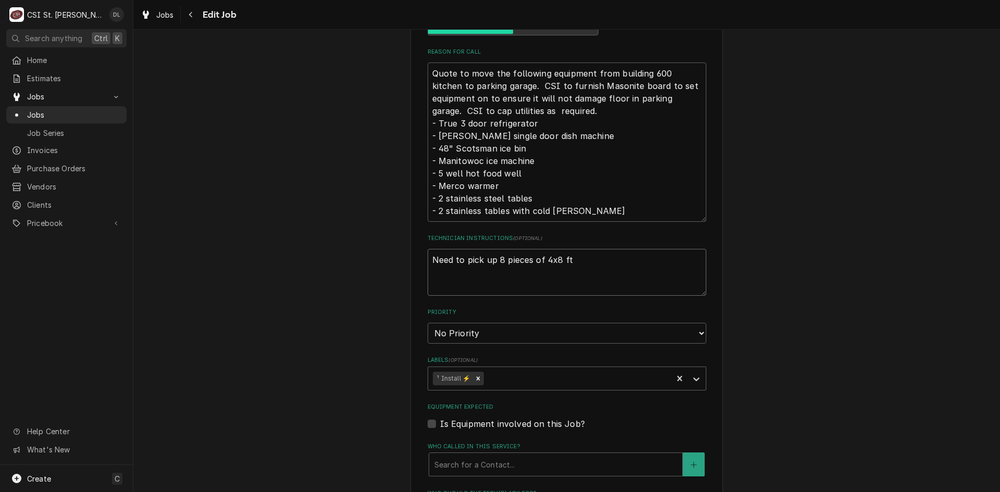
type textarea "x"
type textarea "Need to pick up 8 pieces of 4x8 ft"
type textarea "x"
type textarea "Need to pick up 8 pieces of 4x8 ft s"
type textarea "x"
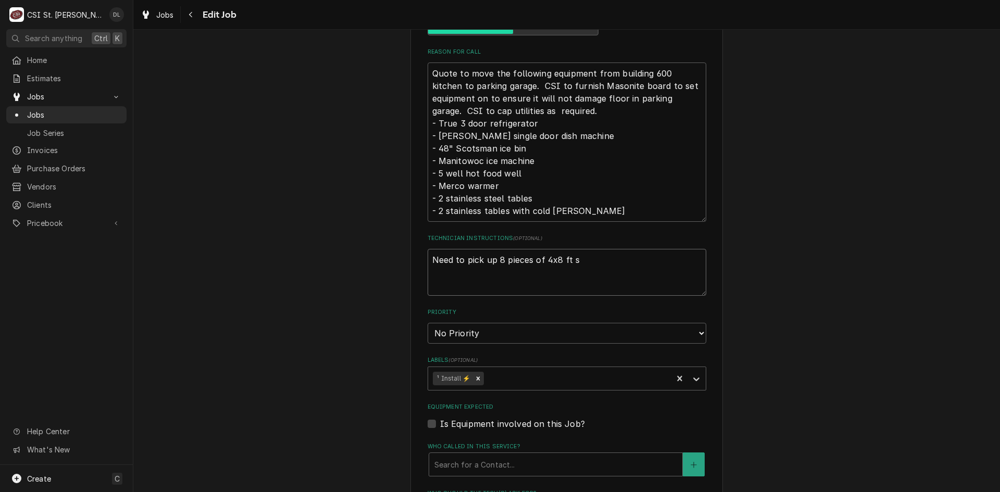
type textarea "Need to pick up 8 pieces of 4x8 ft sh"
type textarea "x"
type textarea "Need to pick up 8 pieces of 4x8 ft she"
type textarea "x"
type textarea "Need to pick up 8 pieces of 4x8 ft shee"
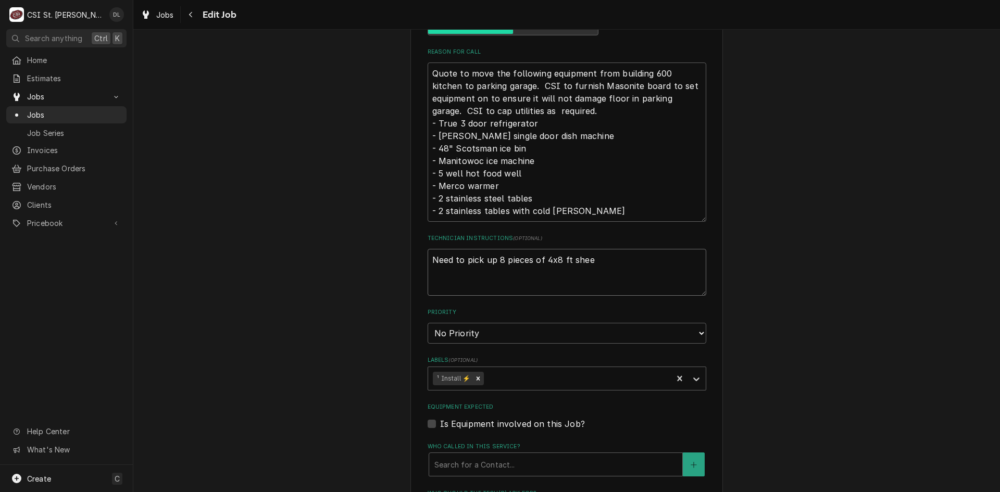
type textarea "x"
type textarea "Need to pick up 8 pieces of 4x8 ft sheet"
type textarea "x"
type textarea "Need to pick up 8 pieces of 4x8 ft sheets"
type textarea "x"
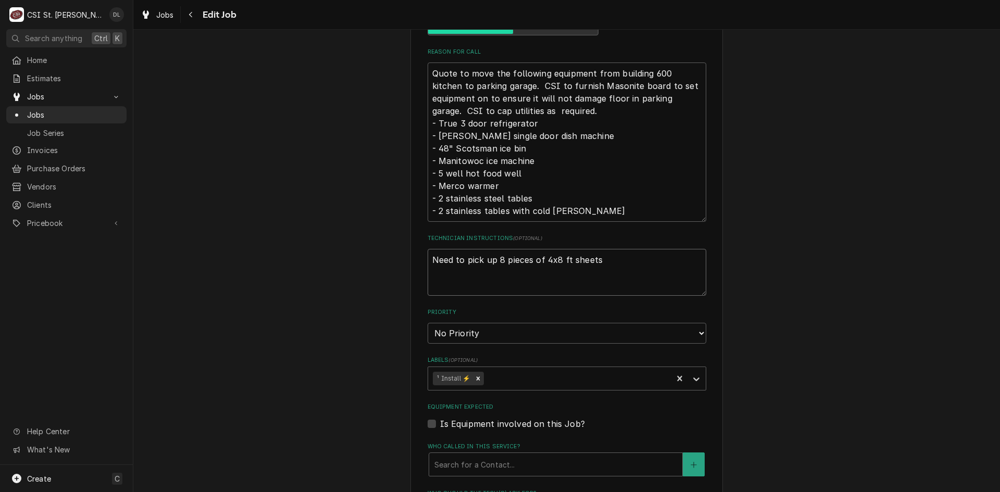
type textarea "Need to pick up 8 pieces of 4x8 ft sheets"
type textarea "x"
type textarea "Need to pick up 8 pieces of 4x8 ft sheets o"
type textarea "x"
type textarea "Need to pick up 8 pieces of 4x8 ft sheets of"
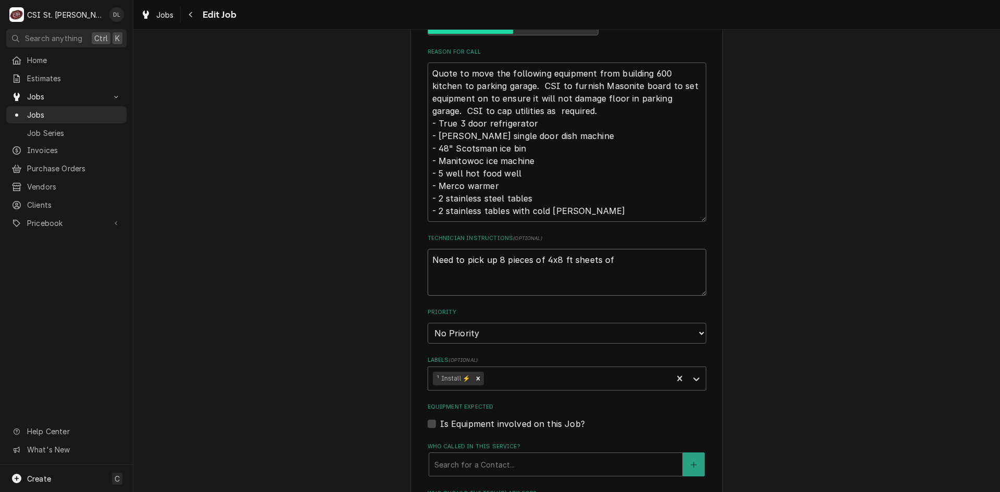
type textarea "x"
type textarea "Need to pick up 8 pieces of 4x8 ft sheets of"
type textarea "x"
type textarea "Need to pick up 8 pieces of 4x8 ft sheets of ma"
type textarea "x"
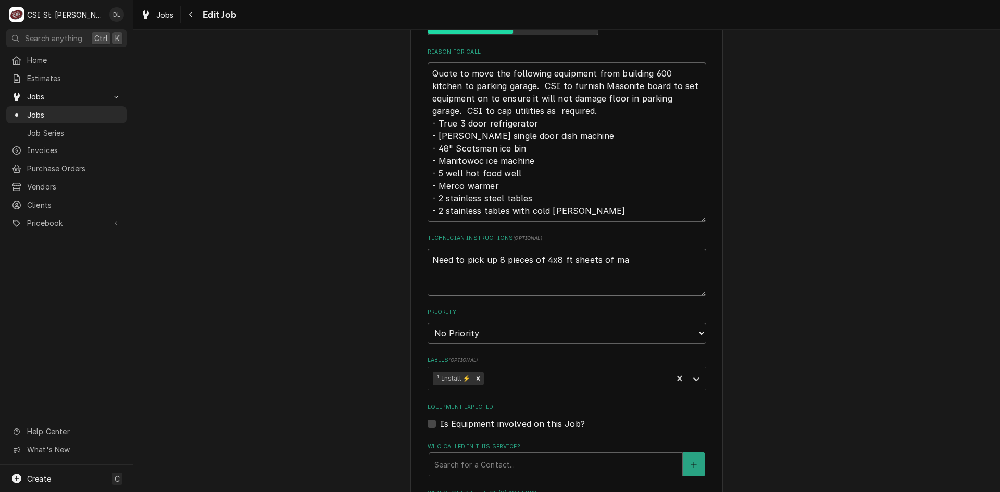
type textarea "Need to pick up 8 pieces of 4x8 ft sheets of man"
type textarea "x"
type textarea "Need to pick up 8 pieces of 4x8 ft sheets of mans"
type textarea "x"
type textarea "Need to pick up 8 pieces of 4x8 ft sheets of manso"
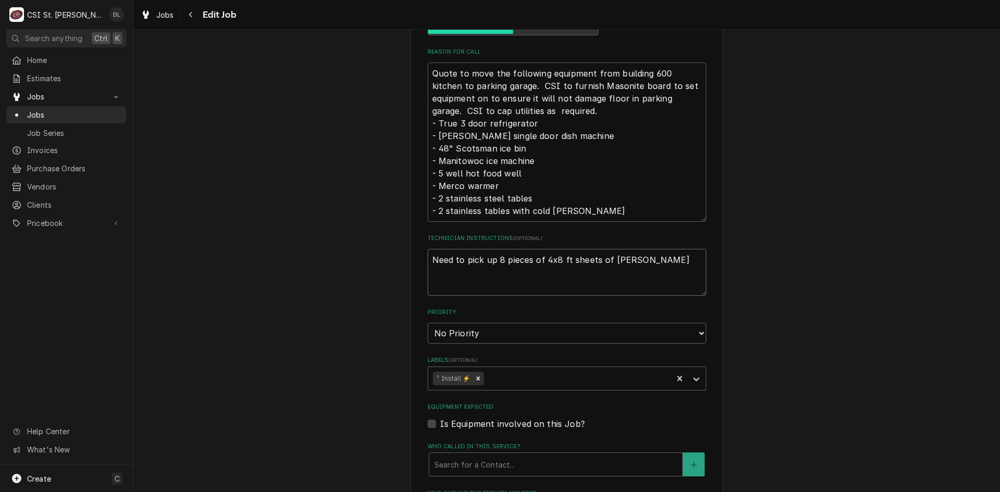
type textarea "x"
type textarea "Need to pick up 8 pieces of 4x8 ft sheets of manson"
type textarea "x"
type textarea "Need to pick up 8 pieces of 4x8 ft sheets of mansoni"
type textarea "x"
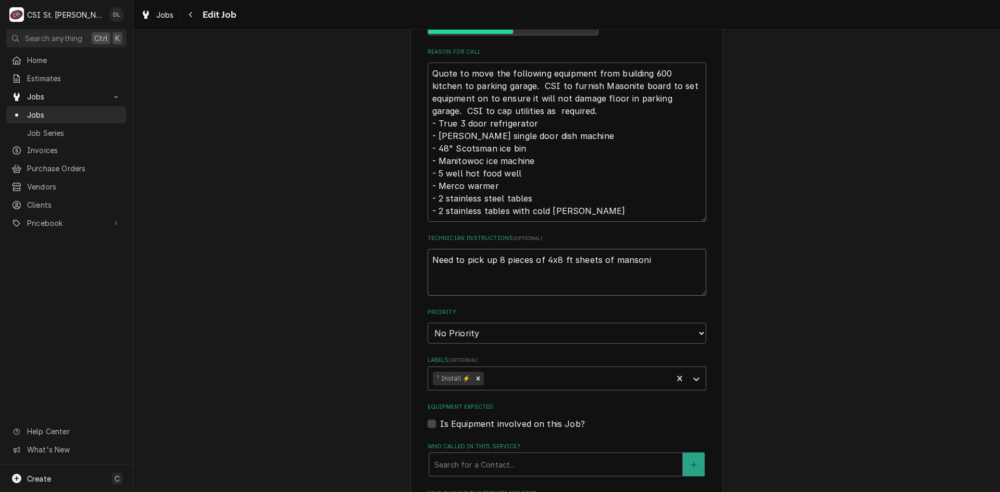
type textarea "Need to pick up 8 pieces of 4x8 ft sheets of mansonit"
type textarea "x"
type textarea "Need to pick up 8 pieces of 4x8 ft sheets of mansonite"
type textarea "x"
type textarea "Need to pick up 8 pieces of 4x8 ft sheets of mansonite"
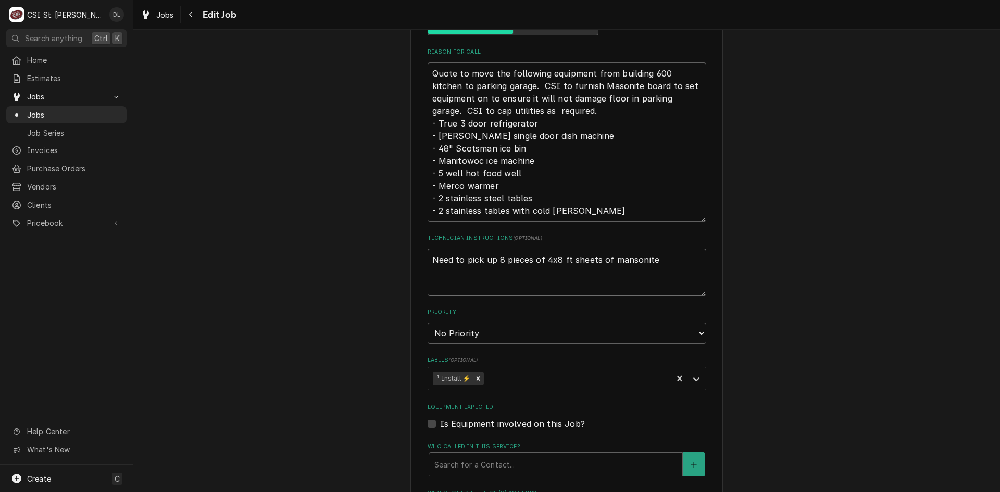
type textarea "x"
type textarea "Need to pick up 8 pieces of 4x8 ft sheets of mansonite fr"
type textarea "x"
type textarea "Need to pick up 8 pieces of 4x8 ft sheets of mansonite fro"
type textarea "x"
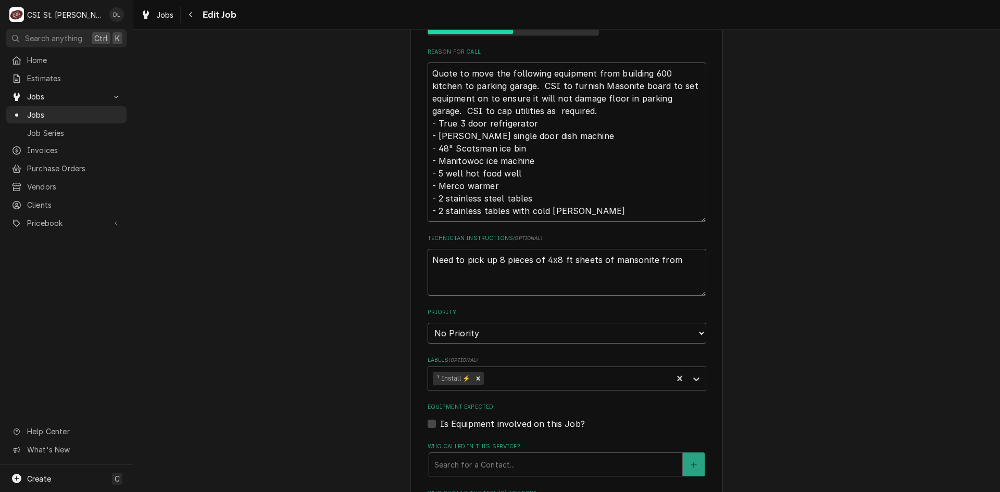
type textarea "Need to pick up 8 pieces of 4x8 ft sheets of mansonite from"
type textarea "x"
type textarea "Need to pick up 8 pieces of 4x8 ft sheets of mansonite from ho"
type textarea "x"
type textarea "Need to pick up 8 pieces of 4x8 ft sheets of mansonite from hom"
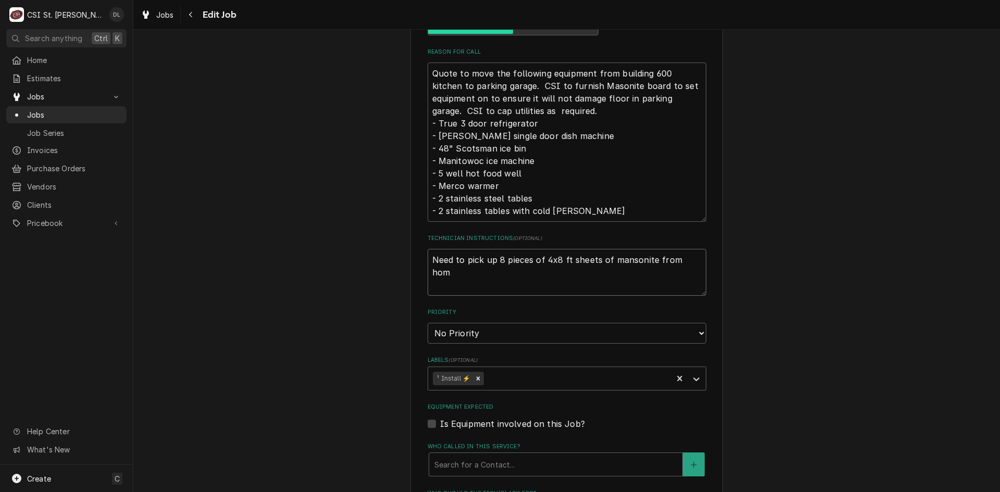
type textarea "x"
type textarea "Need to pick up 8 pieces of 4x8 ft sheets of mansonite from home"
type textarea "x"
type textarea "Need to pick up 8 pieces of 4x8 ft sheets of mansonite from home"
type textarea "x"
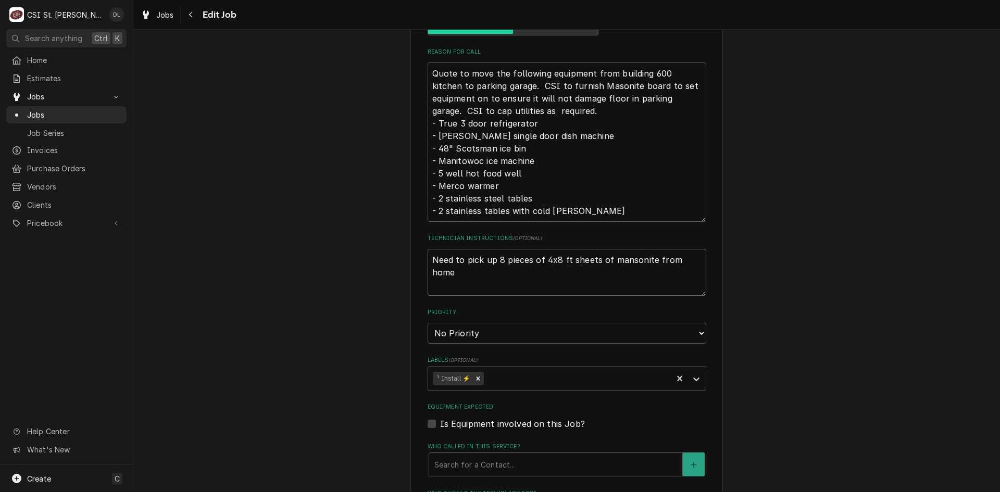
type textarea "Need to pick up 8 pieces of 4x8 ft sheets of mansonite from home d"
type textarea "x"
type textarea "Need to pick up 8 pieces of 4x8 ft sheets of mansonite from home de"
type textarea "x"
type textarea "Need to pick up 8 pieces of 4x8 ft sheets of mansonite from home dep"
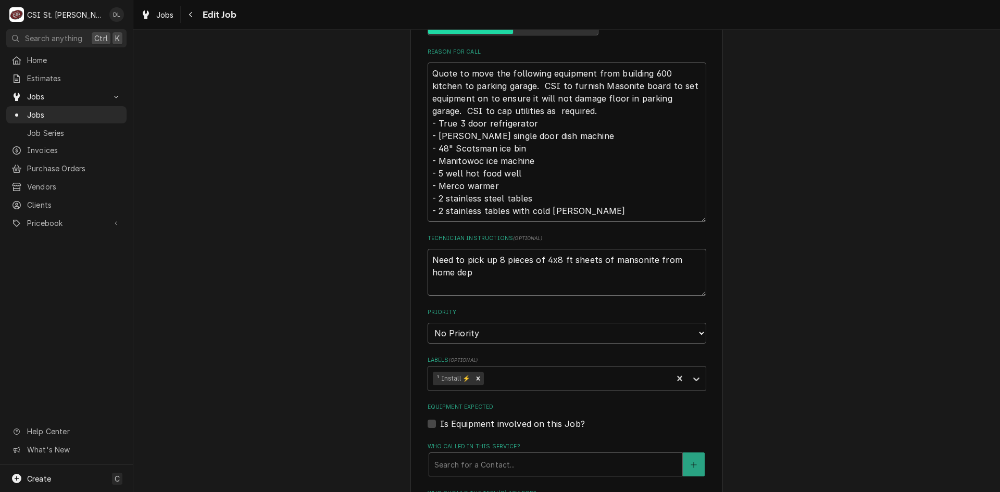
type textarea "x"
type textarea "Need to pick up 8 pieces of 4x8 ft sheets of mansonite from home depot"
type textarea "x"
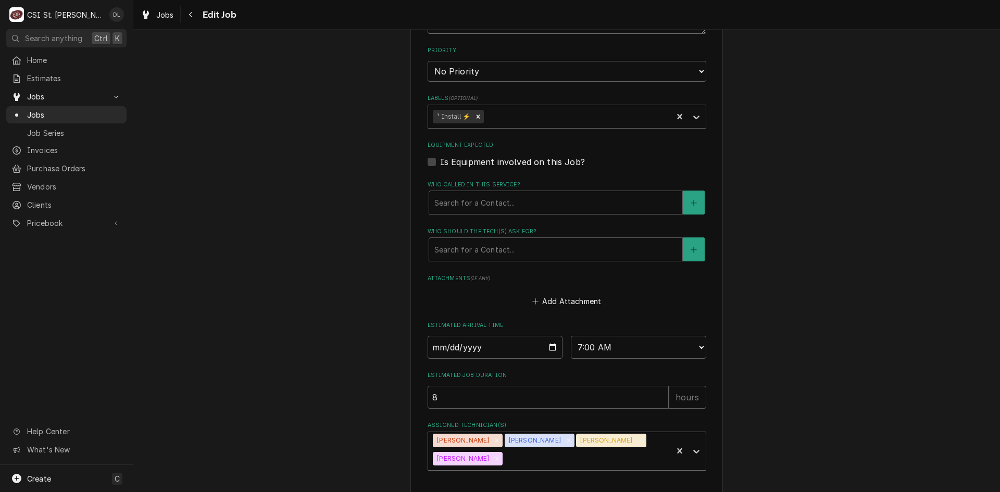
scroll to position [773, 0]
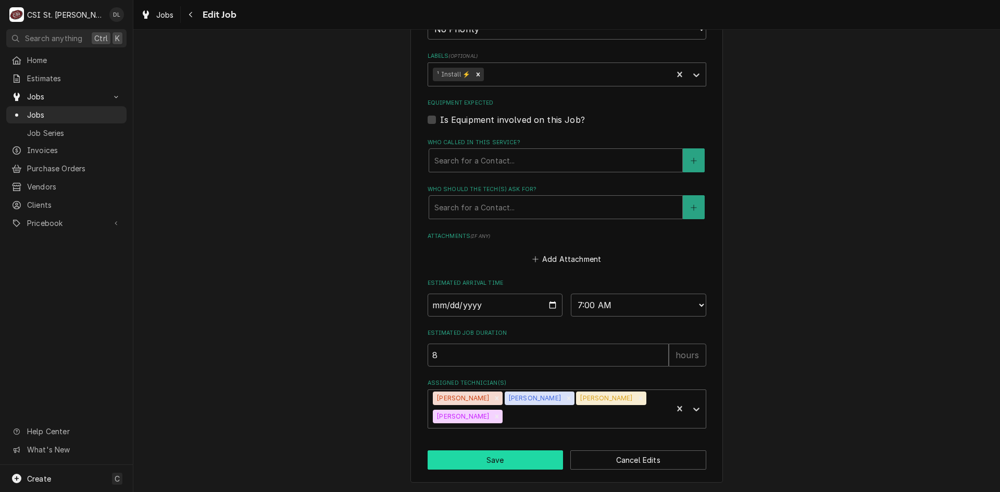
type textarea "Need to pick up 8 pieces of 4x8 ft sheets of mansonite from home depot"
click at [486, 459] on button "Save" at bounding box center [496, 459] width 136 height 19
type textarea "x"
